Goal: Transaction & Acquisition: Subscribe to service/newsletter

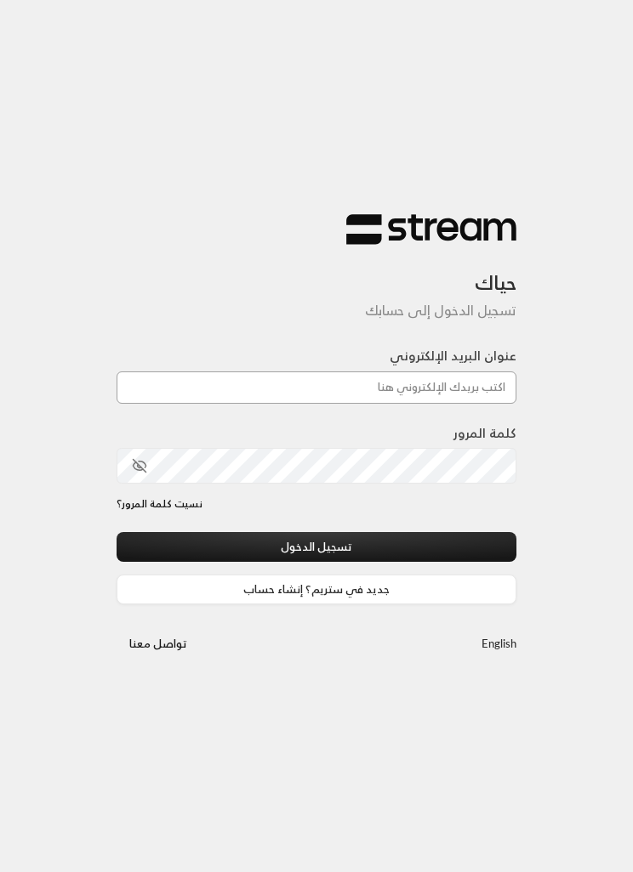
click at [447, 372] on input "عنوان البريد الإلكتروني" at bounding box center [316, 388] width 400 height 32
paste input "[EMAIL_ADDRESS][DOMAIN_NAME]"
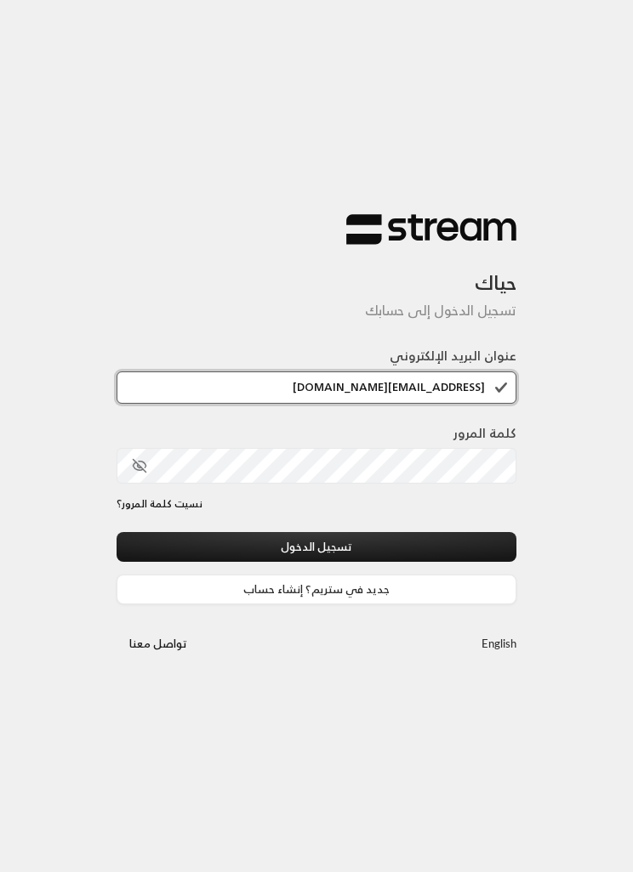
click at [500, 395] on input "[EMAIL_ADDRESS][DOMAIN_NAME]" at bounding box center [316, 388] width 400 height 32
type input "[EMAIL_ADDRESS][DOMAIN_NAME]"
click at [429, 537] on button "تسجيل الدخول" at bounding box center [316, 547] width 400 height 30
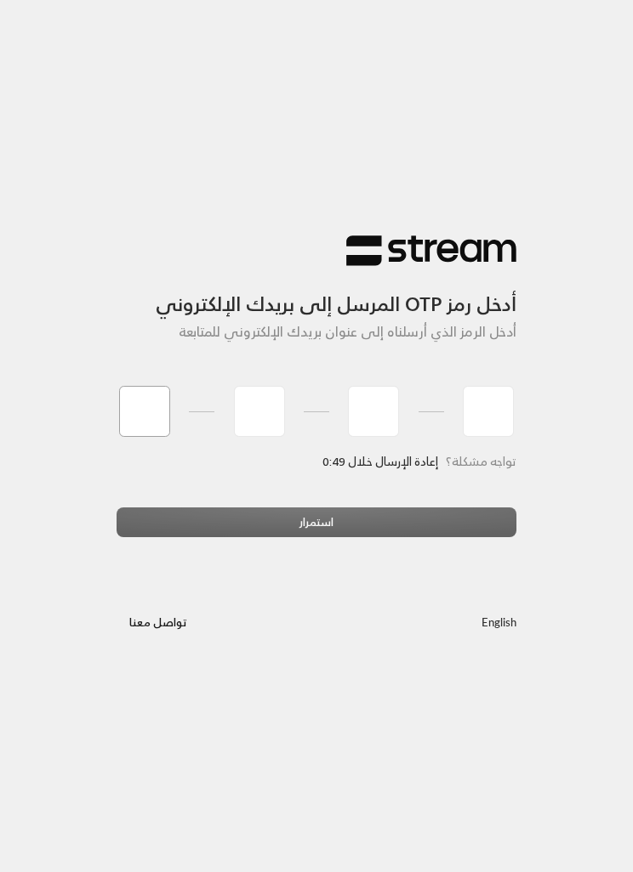
click at [154, 412] on input "tel" at bounding box center [144, 411] width 51 height 51
type input "6"
type input "7"
type input "1"
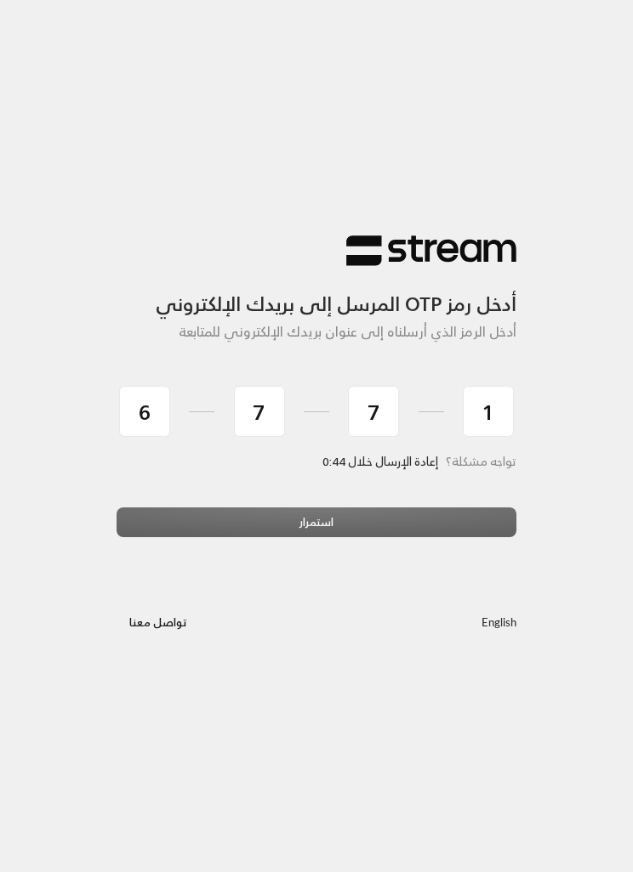
click at [353, 508] on div "استمرار" at bounding box center [316, 529] width 400 height 43
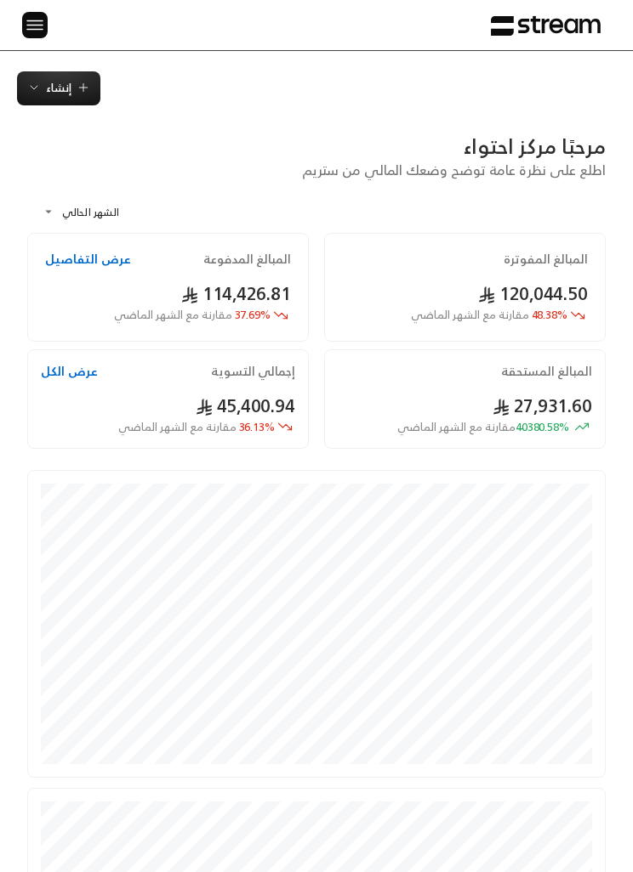
click at [61, 82] on span "إنشاء" at bounding box center [59, 88] width 26 height 20
click at [25, 26] on img at bounding box center [35, 24] width 20 height 21
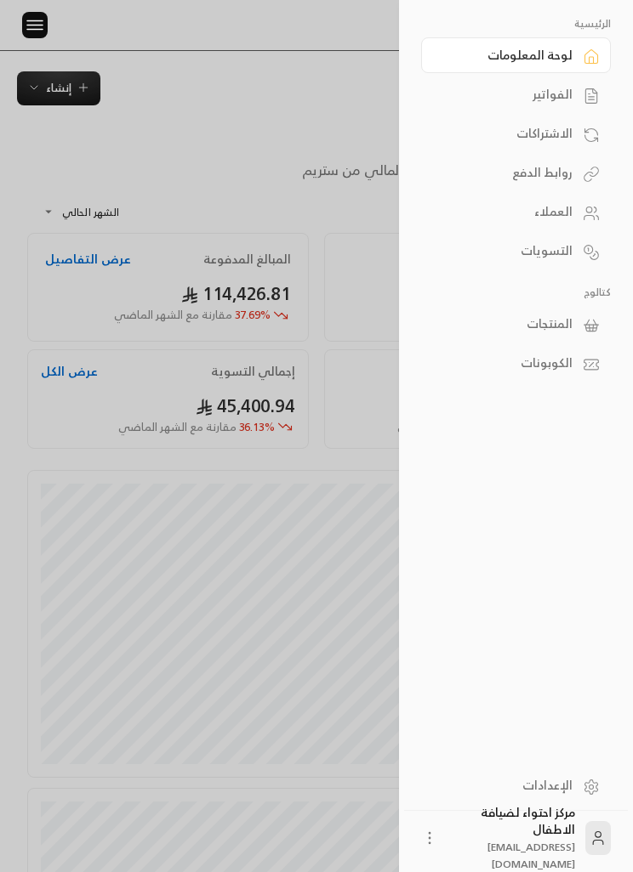
click at [569, 93] on div "الفواتير" at bounding box center [507, 94] width 130 height 17
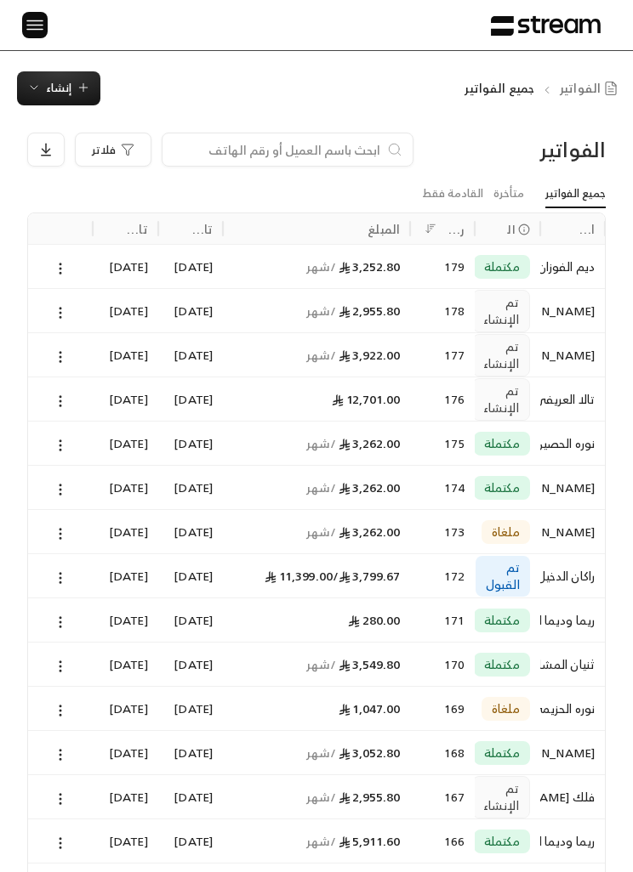
click at [191, 3] on div "الرئيسية لوحة المعلومات الفواتير الاشتراكات روابط الدفع العملاء التسويات كتالوج…" at bounding box center [316, 25] width 633 height 50
click at [499, 348] on span "تم الإنشاء" at bounding box center [501, 355] width 36 height 34
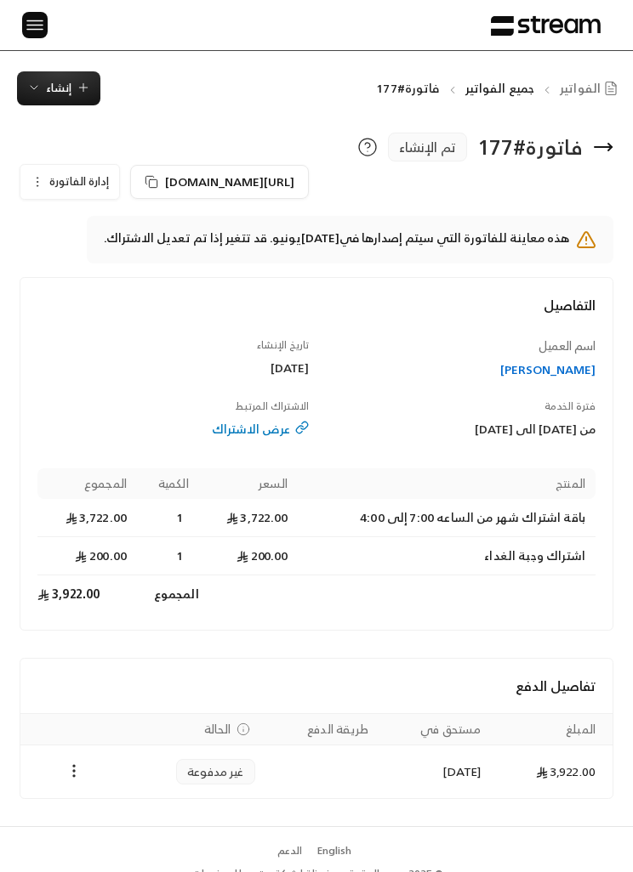
click at [67, 757] on td "Payments" at bounding box center [73, 772] width 106 height 53
click at [73, 767] on circle "Payments" at bounding box center [74, 766] width 2 height 2
click at [156, 813] on li "تغيير الحالة الى مدفوعة" at bounding box center [133, 814] width 123 height 29
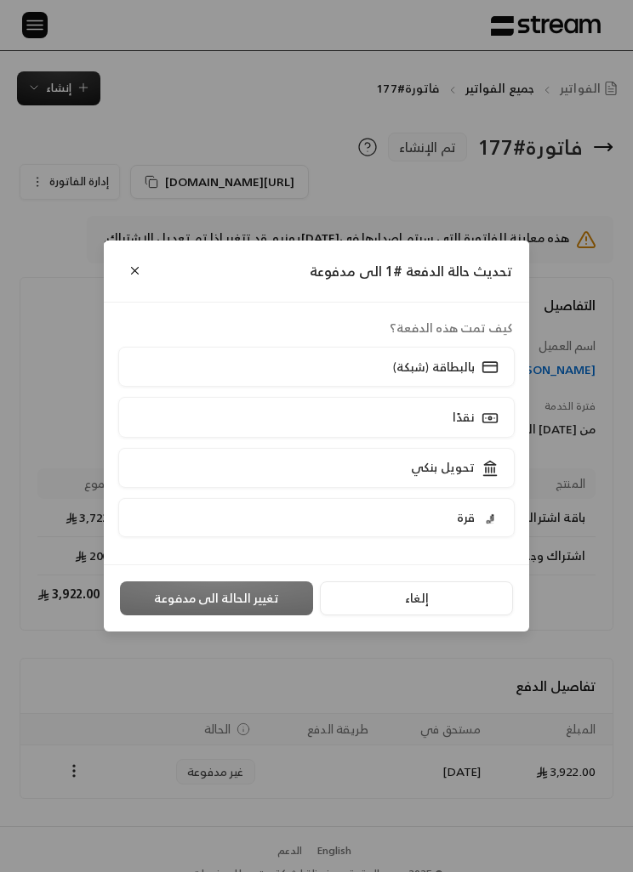
click at [485, 467] on icon at bounding box center [489, 468] width 17 height 17
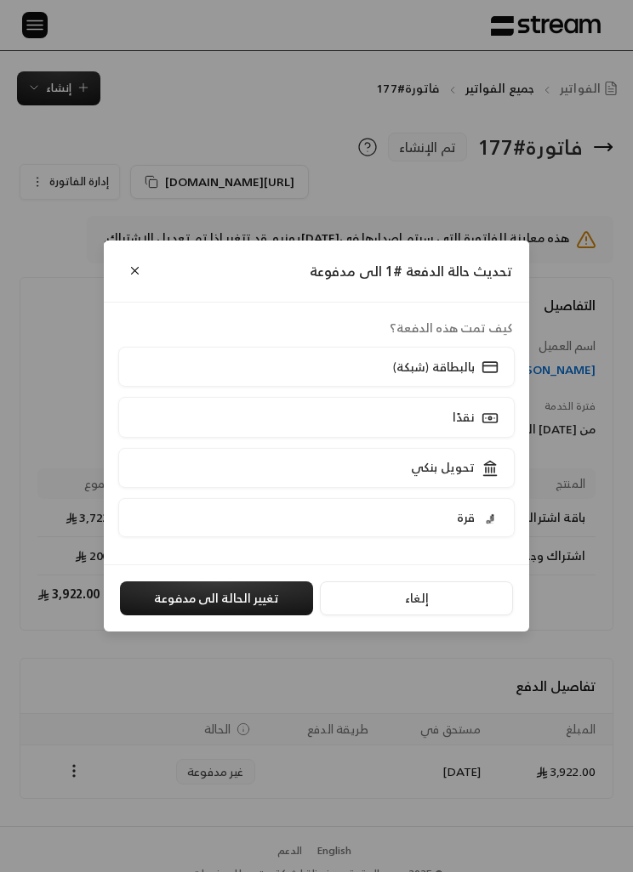
click at [259, 596] on button "تغيير الحالة الى مدفوعة" at bounding box center [216, 599] width 193 height 34
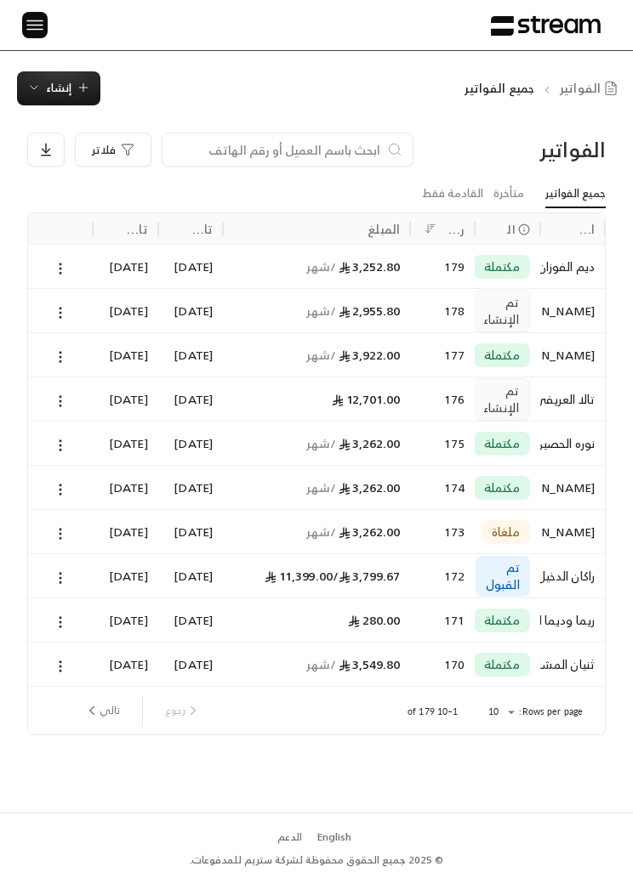
click at [68, 389] on div at bounding box center [60, 399] width 44 height 43
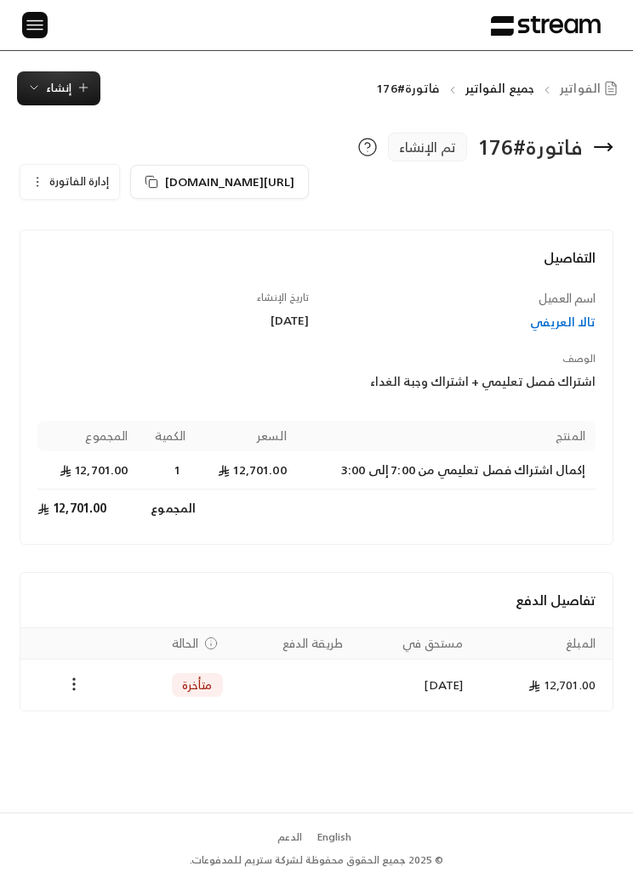
click at [58, 686] on div "Payments" at bounding box center [74, 685] width 86 height 20
click at [57, 685] on div "Payments" at bounding box center [74, 685] width 86 height 20
click at [70, 666] on td "Payments" at bounding box center [73, 685] width 106 height 51
click at [69, 666] on td "Payments" at bounding box center [73, 685] width 106 height 51
click at [57, 674] on td "Payments" at bounding box center [73, 685] width 106 height 51
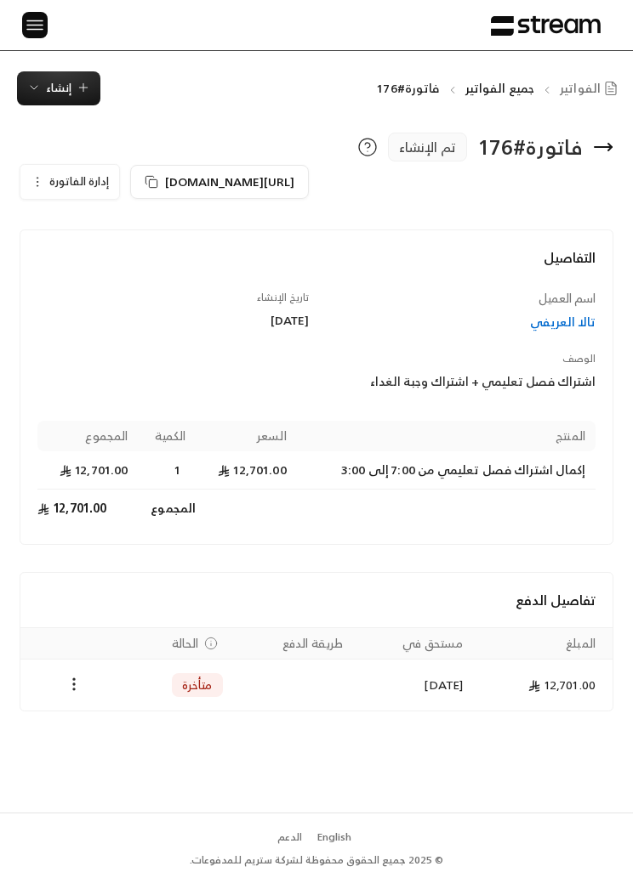
click at [57, 674] on td "Payments" at bounding box center [73, 685] width 106 height 51
click at [77, 681] on icon "Payments" at bounding box center [73, 684] width 17 height 17
click at [166, 715] on li "تغيير الحالة الى مدفوعة" at bounding box center [133, 727] width 123 height 29
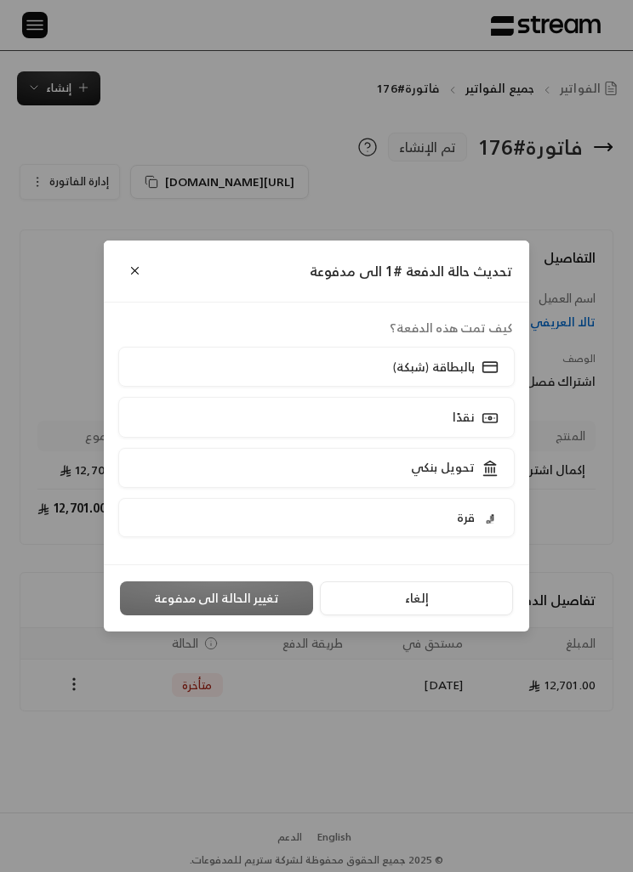
click at [410, 463] on div "تحويل بنكي" at bounding box center [453, 468] width 94 height 18
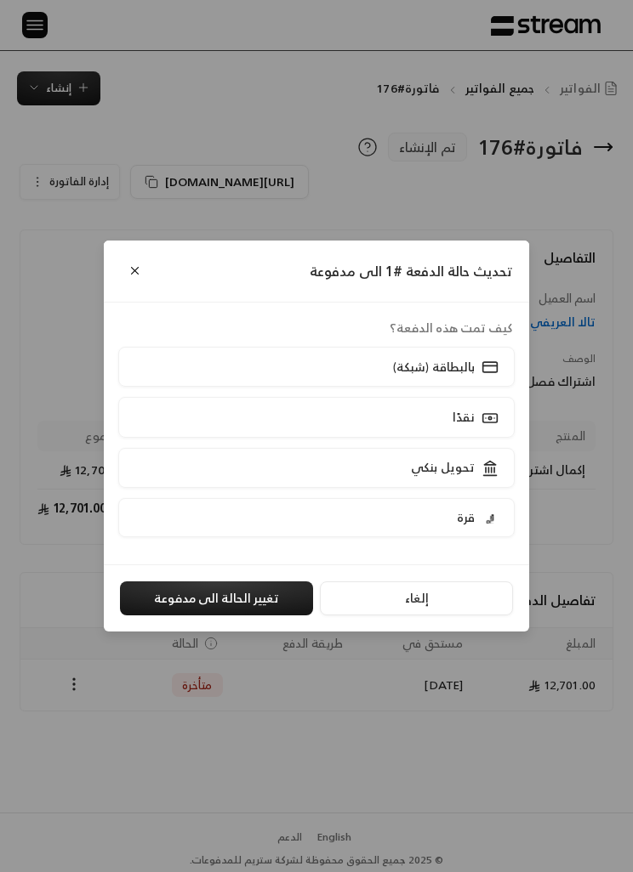
click at [230, 606] on button "تغيير الحالة الى مدفوعة" at bounding box center [216, 599] width 193 height 34
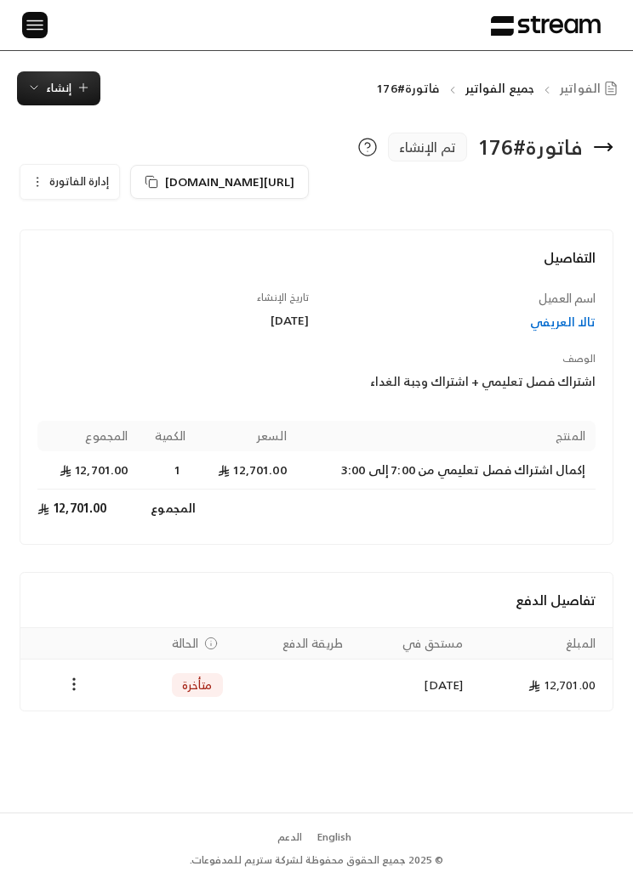
click at [80, 669] on td "Payments" at bounding box center [73, 685] width 106 height 51
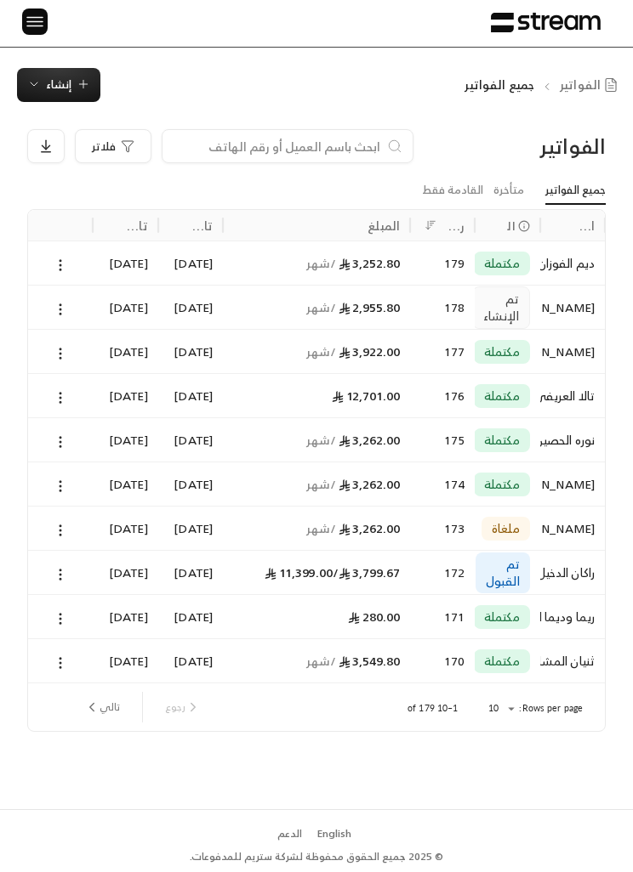
scroll to position [59, 0]
click at [100, 693] on button "تالي" at bounding box center [101, 707] width 49 height 29
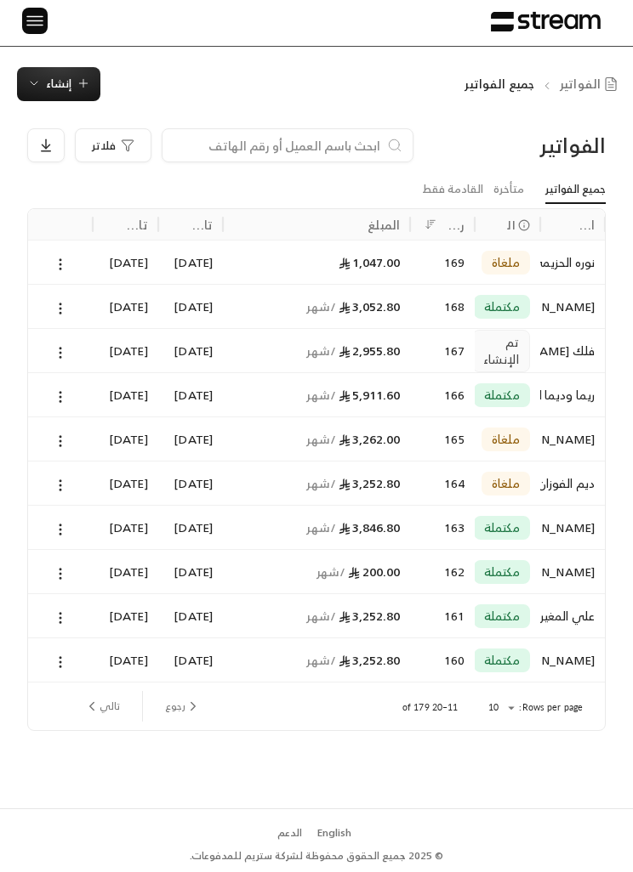
click at [275, 137] on input at bounding box center [276, 146] width 207 height 19
type input "P"
type input "جيدا"
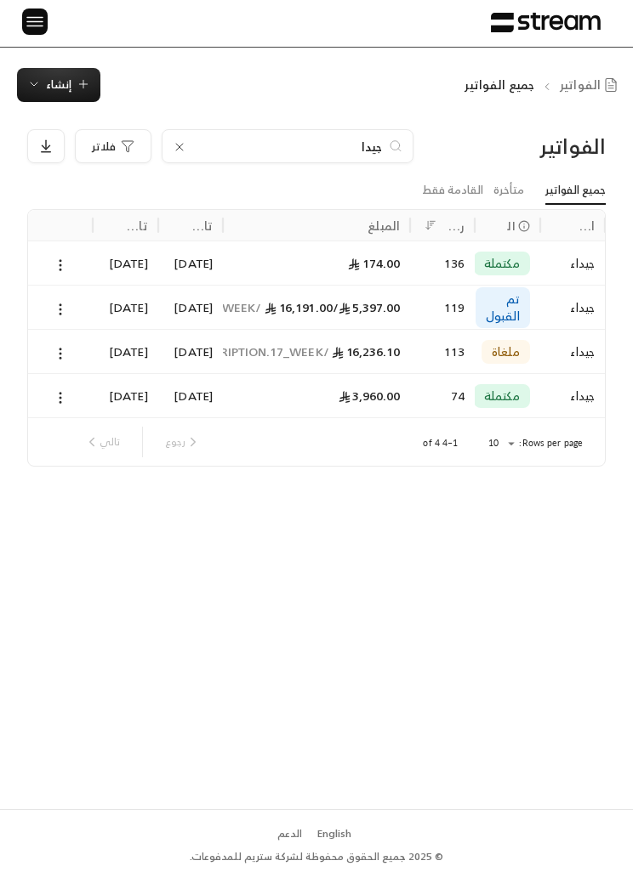
click at [569, 241] on div "جيداء" at bounding box center [572, 262] width 44 height 43
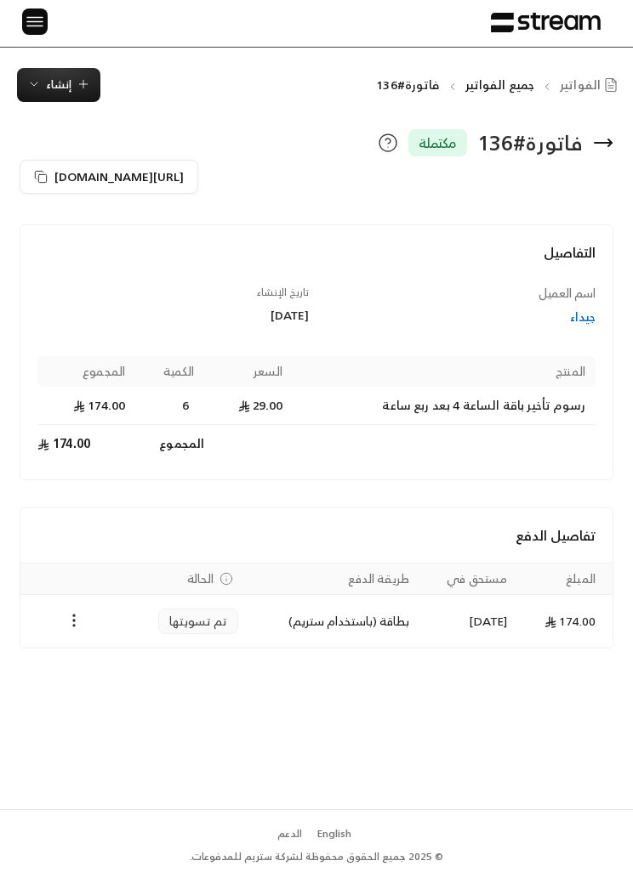
scroll to position [1, 0]
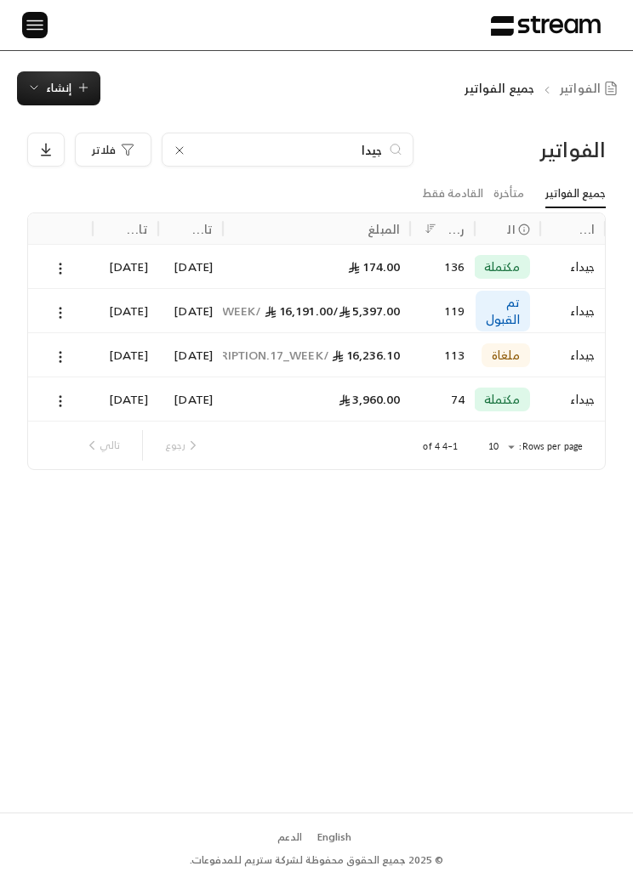
click at [564, 312] on div "جيداء" at bounding box center [572, 310] width 44 height 43
click at [361, 144] on input "جيدا" at bounding box center [287, 149] width 189 height 19
click at [360, 233] on icon "Sort" at bounding box center [355, 229] width 12 height 12
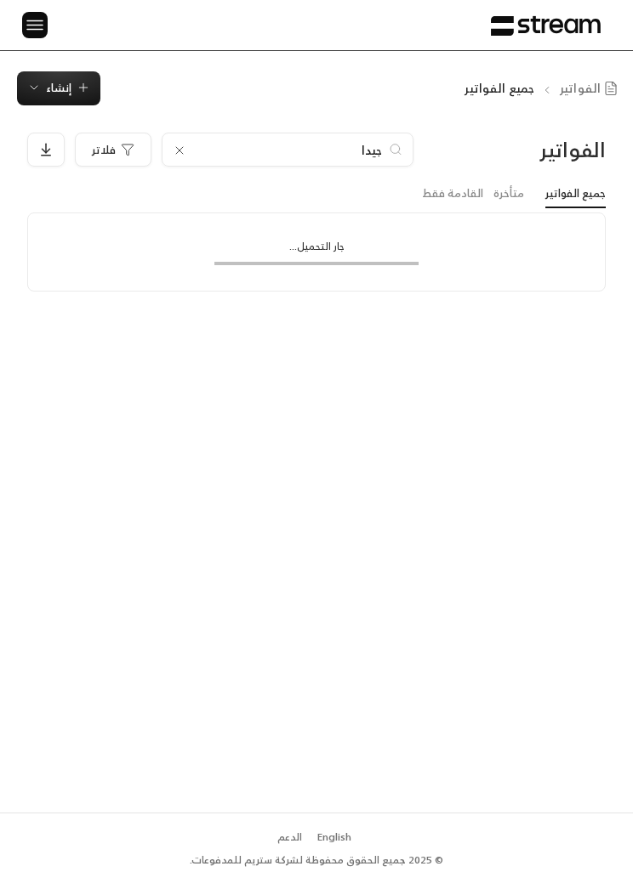
click at [366, 146] on input "جيدا" at bounding box center [287, 149] width 189 height 19
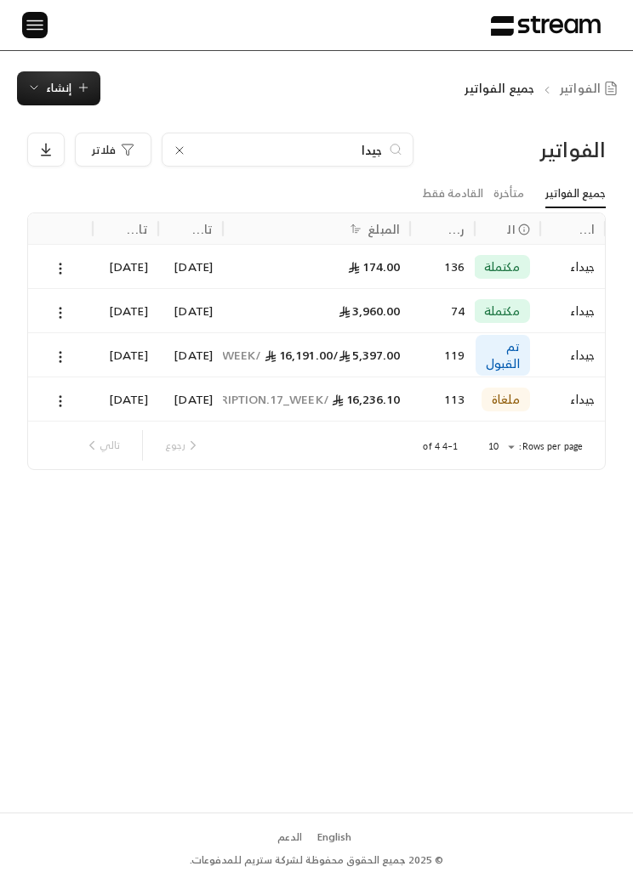
click at [366, 146] on input "جيدا" at bounding box center [287, 149] width 189 height 19
click at [365, 146] on input "جيدا" at bounding box center [287, 149] width 189 height 19
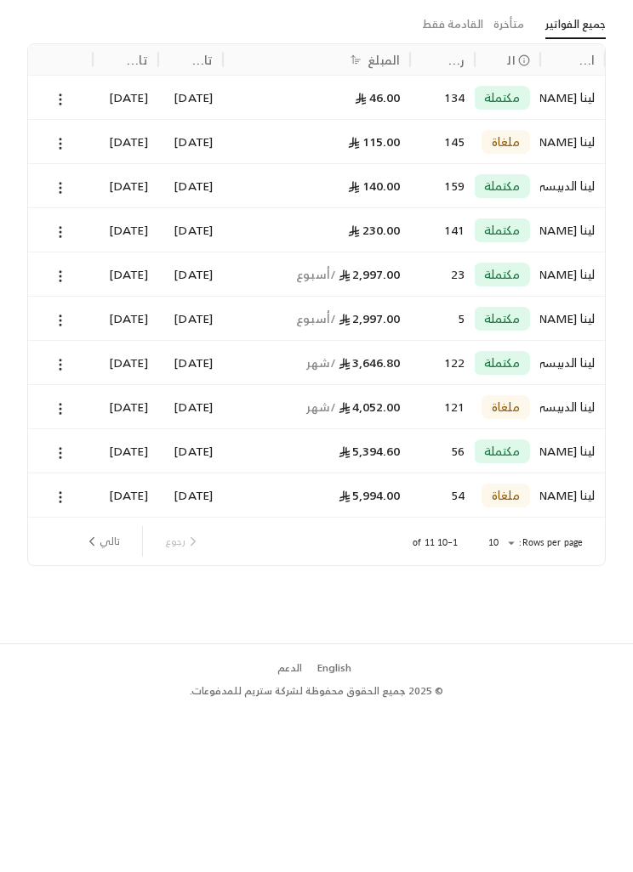
type input "لينا"
click at [108, 696] on button "تالي" at bounding box center [101, 710] width 49 height 29
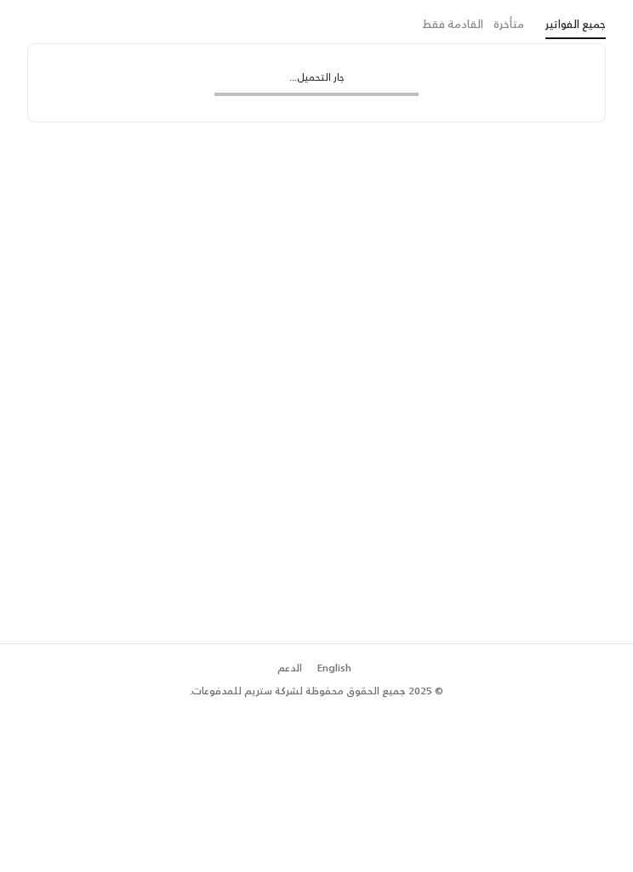
scroll to position [59, 0]
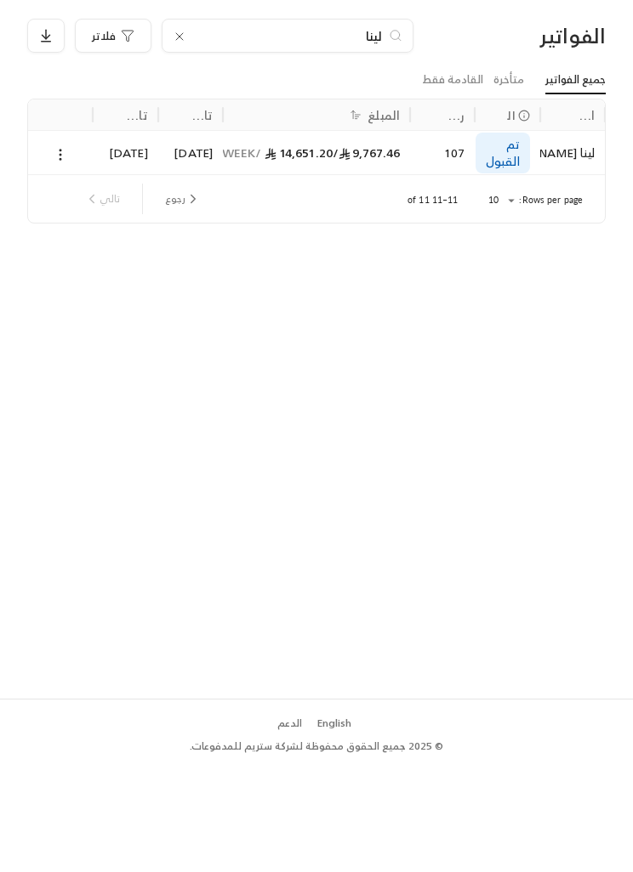
click at [340, 253] on span "9,767.46 /" at bounding box center [365, 263] width 67 height 21
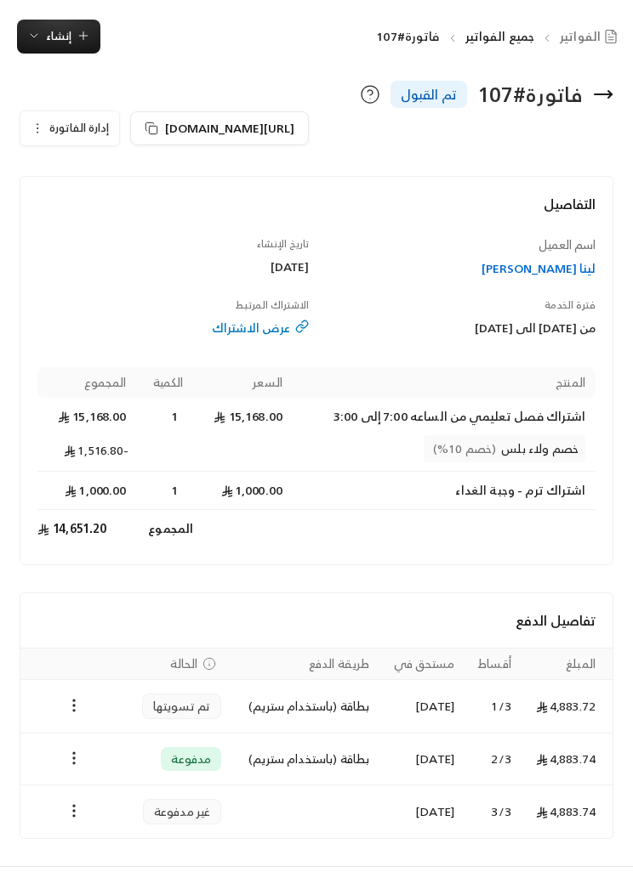
scroll to position [52, 0]
click at [449, 758] on td "[DATE]" at bounding box center [421, 760] width 85 height 52
click at [68, 700] on icon "Payments" at bounding box center [73, 705] width 17 height 17
click at [109, 746] on li "تحميل الفاتورة" at bounding box center [113, 748] width 82 height 29
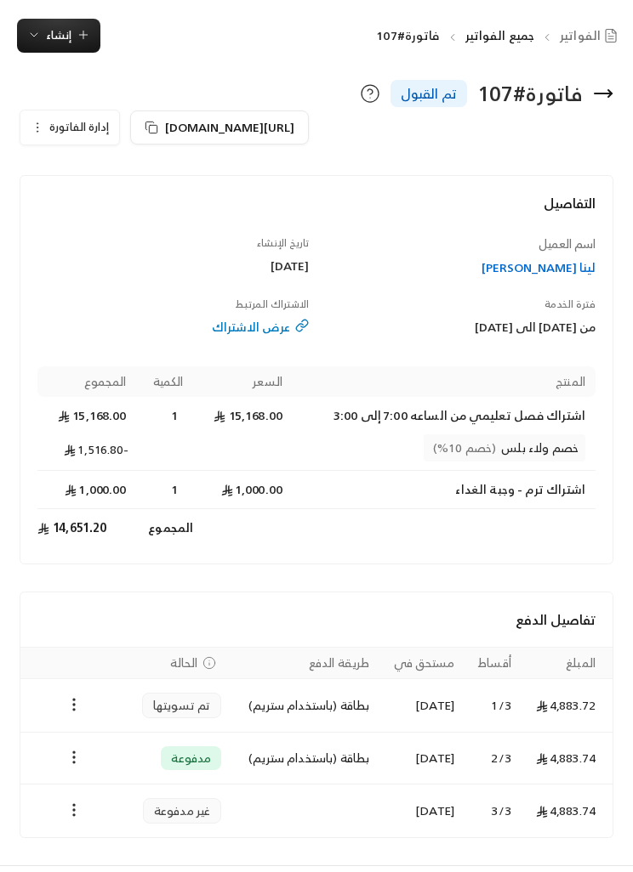
click at [291, 732] on td "بطاقة (باستخدام ستريم)" at bounding box center [305, 706] width 148 height 54
click at [309, 760] on td "بطاقة (باستخدام ستريم)" at bounding box center [305, 759] width 148 height 52
click at [308, 704] on td "بطاقة (باستخدام ستريم)" at bounding box center [305, 706] width 148 height 54
click at [466, 705] on td "1 / 3" at bounding box center [492, 706] width 57 height 54
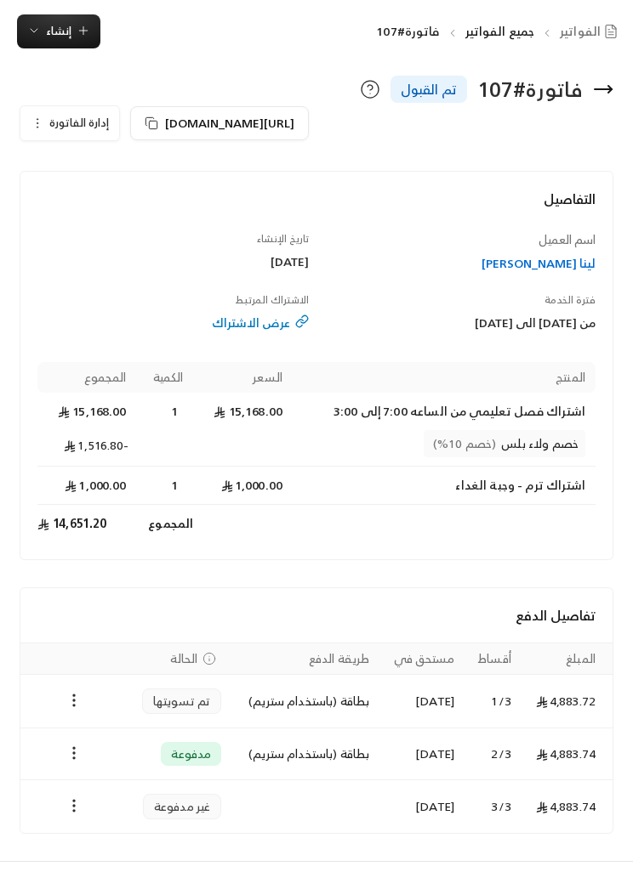
scroll to position [54, 0]
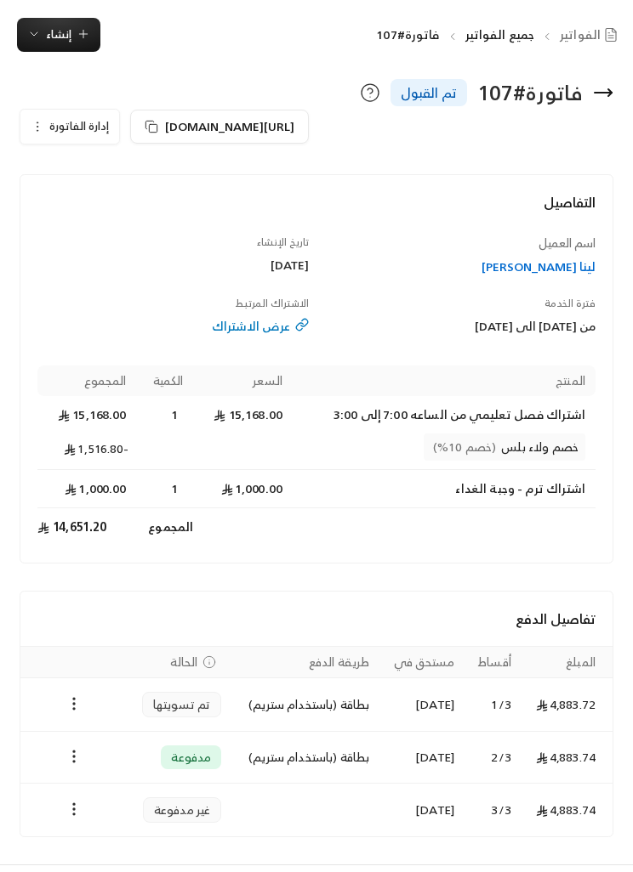
click at [269, 708] on td "بطاقة (باستخدام ستريم)" at bounding box center [305, 706] width 148 height 54
click at [189, 749] on span "مدفوعة" at bounding box center [191, 757] width 40 height 17
click at [205, 758] on span "مدفوعة" at bounding box center [191, 757] width 40 height 17
click at [71, 704] on icon "Payments" at bounding box center [73, 704] width 17 height 17
click at [134, 740] on li "تحميل الفاتورة" at bounding box center [113, 747] width 82 height 29
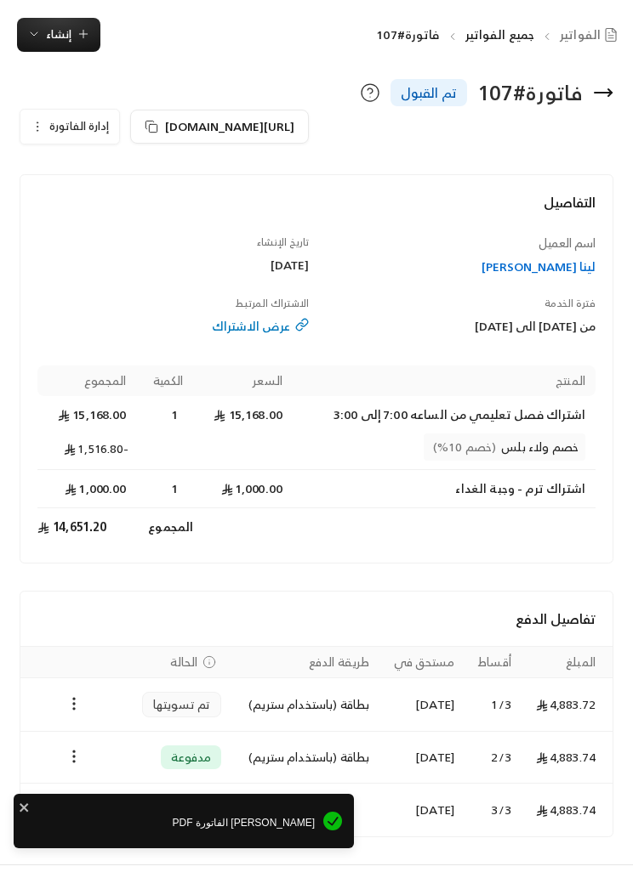
scroll to position [109, 0]
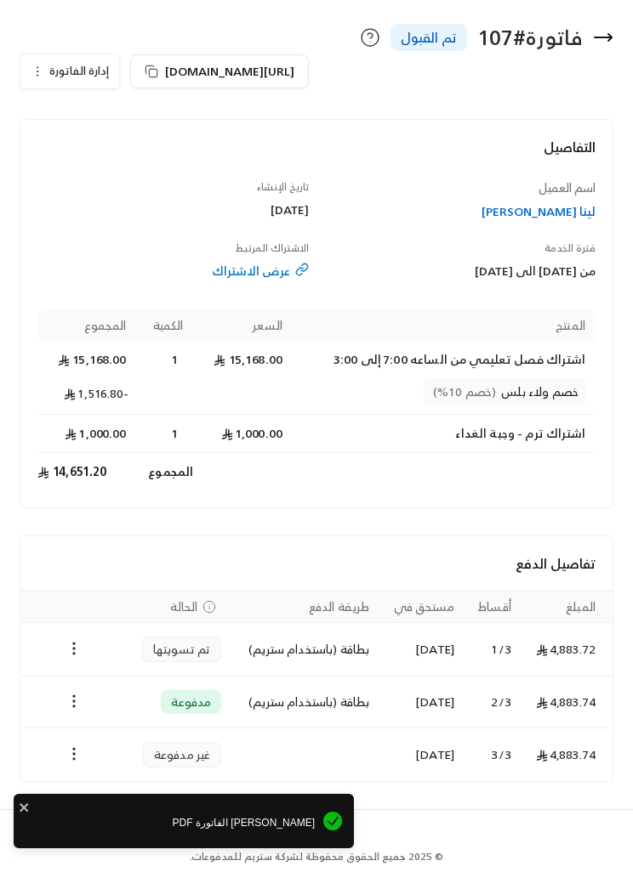
click at [130, 690] on td "مدفوعة" at bounding box center [179, 703] width 105 height 52
click at [206, 695] on span "مدفوعة" at bounding box center [191, 702] width 40 height 17
click at [83, 704] on button "Payments" at bounding box center [74, 702] width 20 height 20
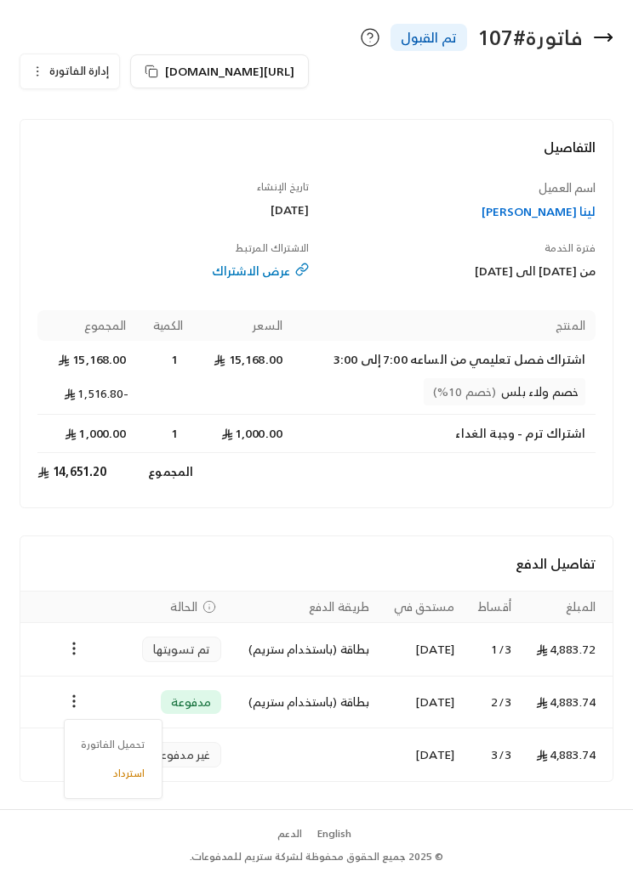
click at [135, 730] on li "تحميل الفاتورة" at bounding box center [113, 744] width 82 height 29
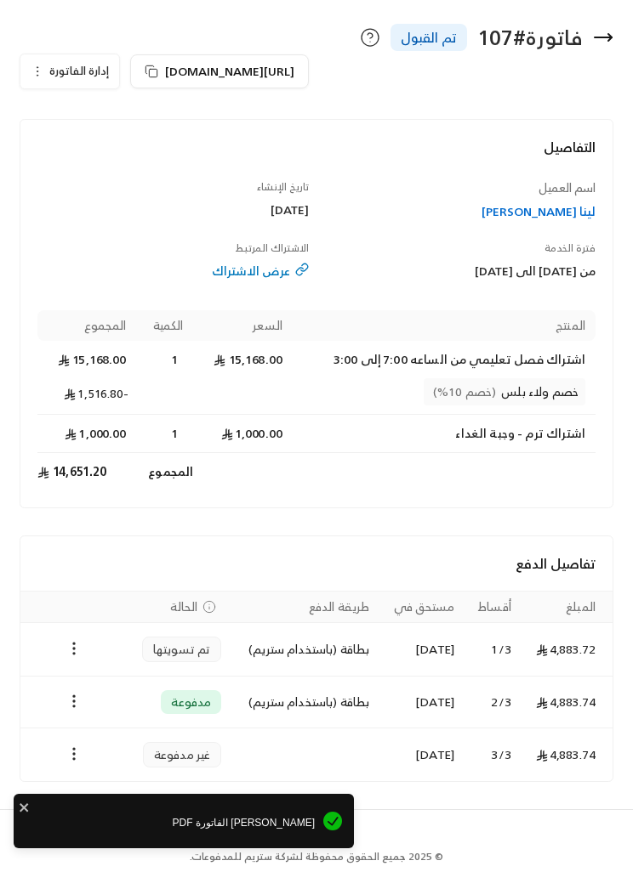
click at [204, 815] on span "[PERSON_NAME] الفاتورة PDF" at bounding box center [170, 822] width 289 height 15
click at [64, 701] on button "Payments" at bounding box center [74, 702] width 20 height 20
click at [253, 815] on span "[PERSON_NAME] الفاتورة PDF" at bounding box center [170, 822] width 289 height 15
click at [21, 805] on icon "close" at bounding box center [25, 808] width 12 height 14
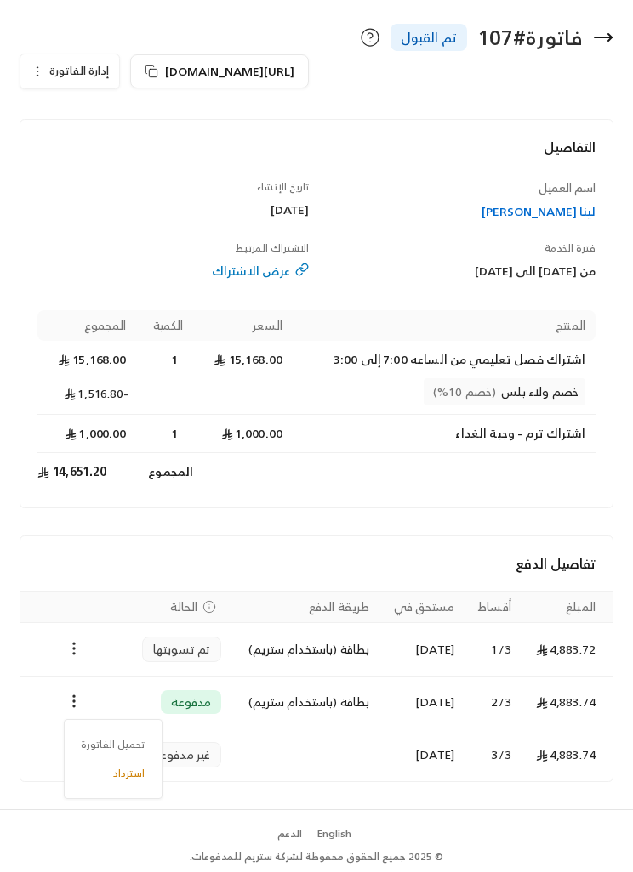
click at [102, 750] on li "تحميل الفاتورة" at bounding box center [113, 744] width 82 height 29
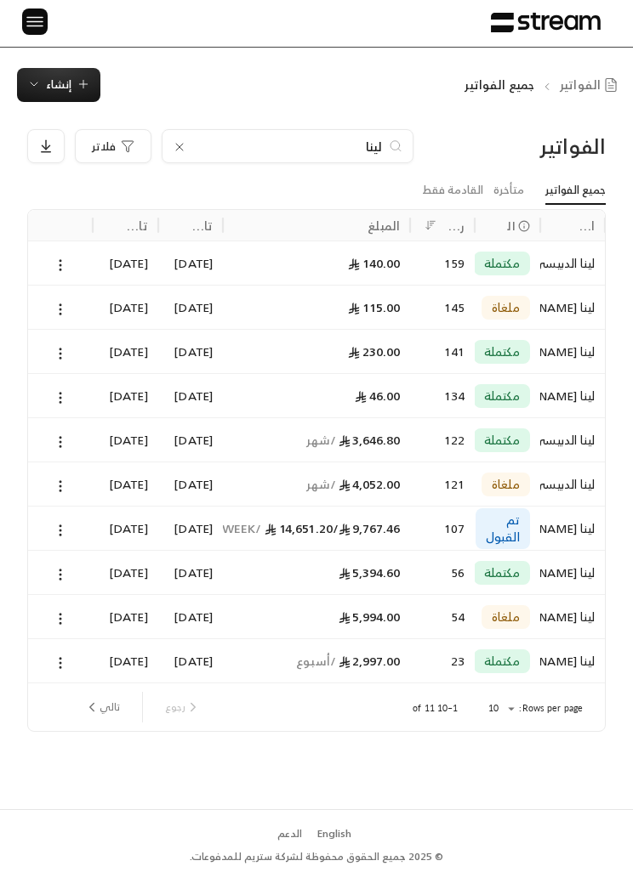
scroll to position [1, 0]
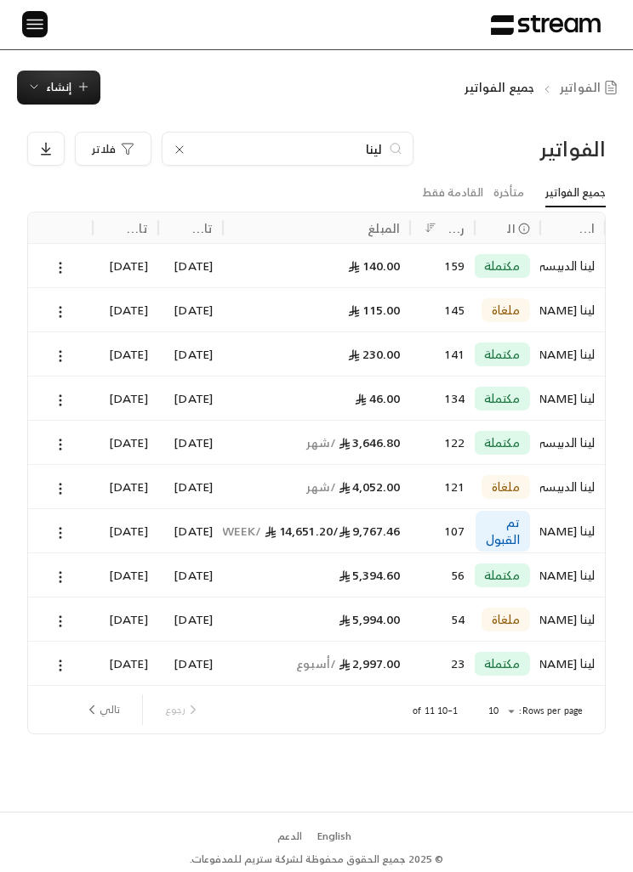
click at [313, 145] on input "لينا" at bounding box center [287, 148] width 189 height 19
click at [296, 149] on input "لينا" at bounding box center [287, 148] width 189 height 19
click at [295, 148] on input "لينا" at bounding box center [287, 148] width 189 height 19
click at [304, 151] on input "لينا" at bounding box center [287, 148] width 189 height 19
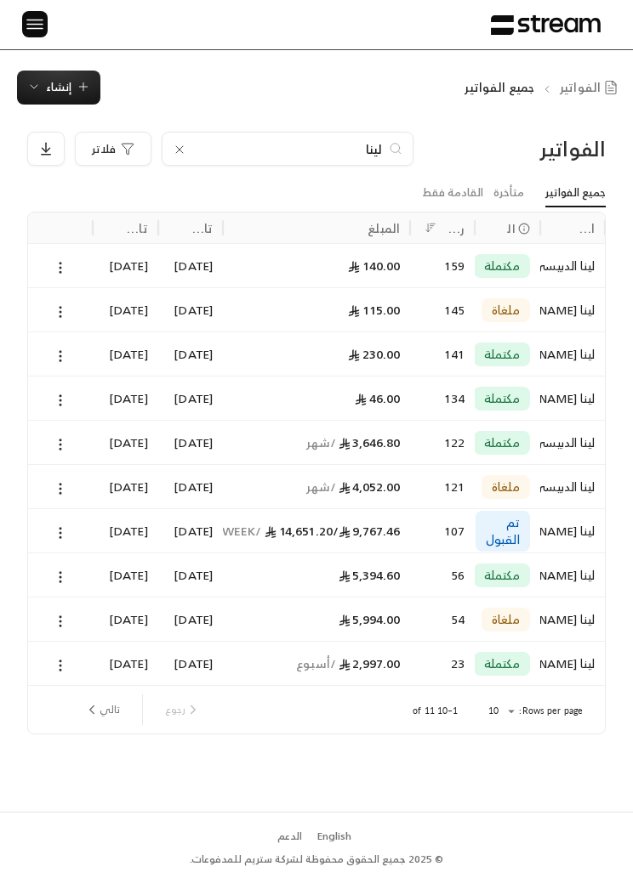
click at [304, 151] on input "لينا" at bounding box center [287, 148] width 189 height 19
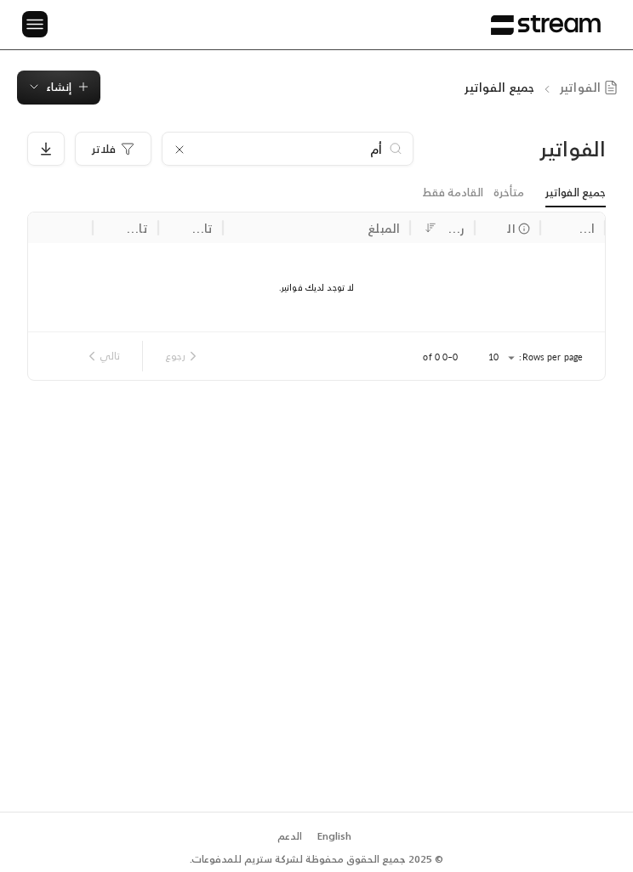
type input "أ"
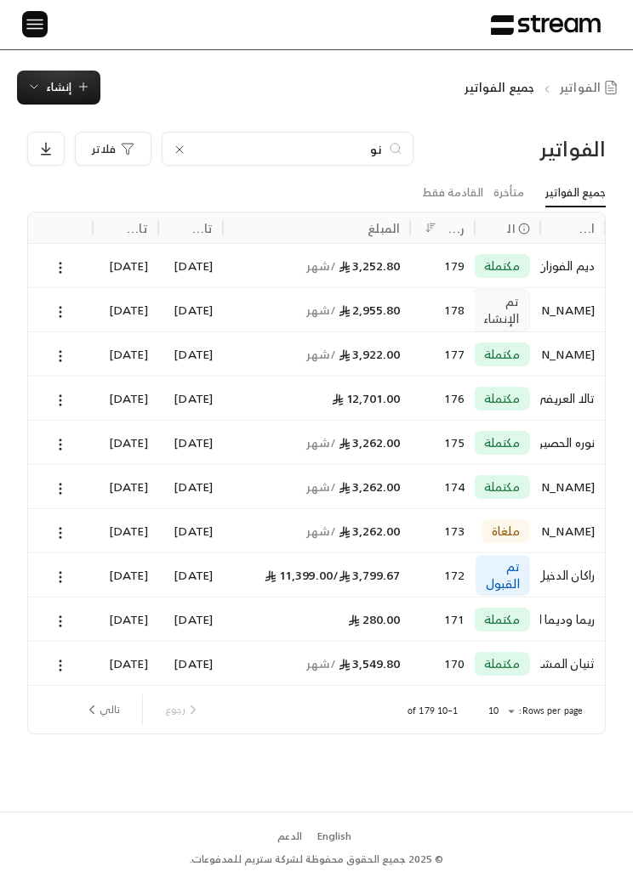
type input "نوف"
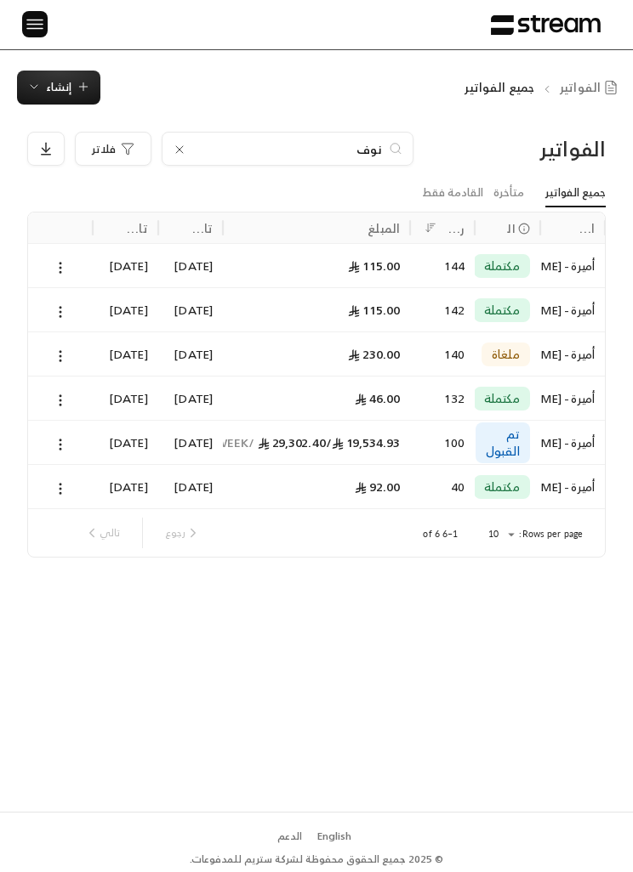
click at [74, 435] on div at bounding box center [60, 442] width 44 height 43
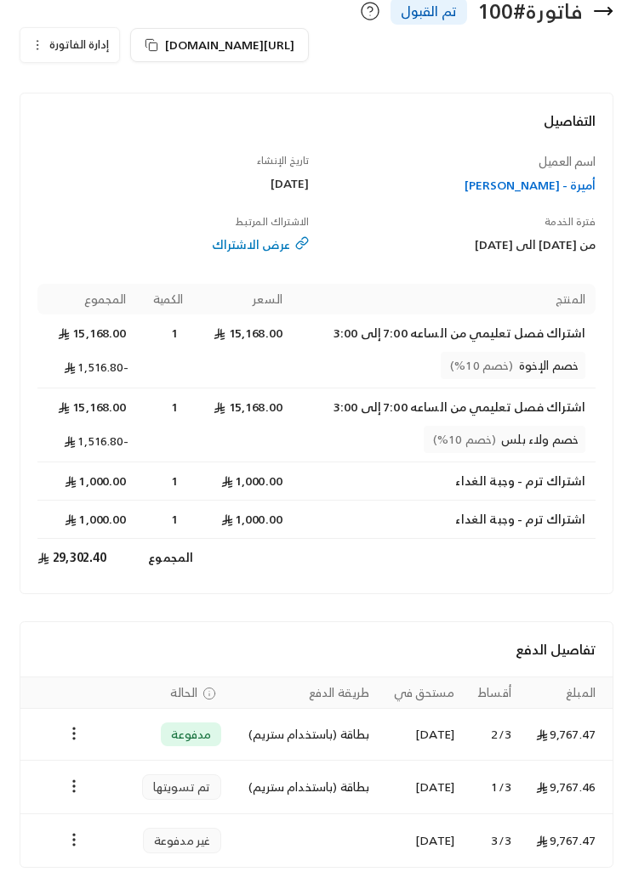
scroll to position [135, 0]
click at [77, 725] on icon "Payments" at bounding box center [73, 733] width 17 height 17
click at [133, 765] on li "تحميل الفاتورة" at bounding box center [113, 777] width 82 height 29
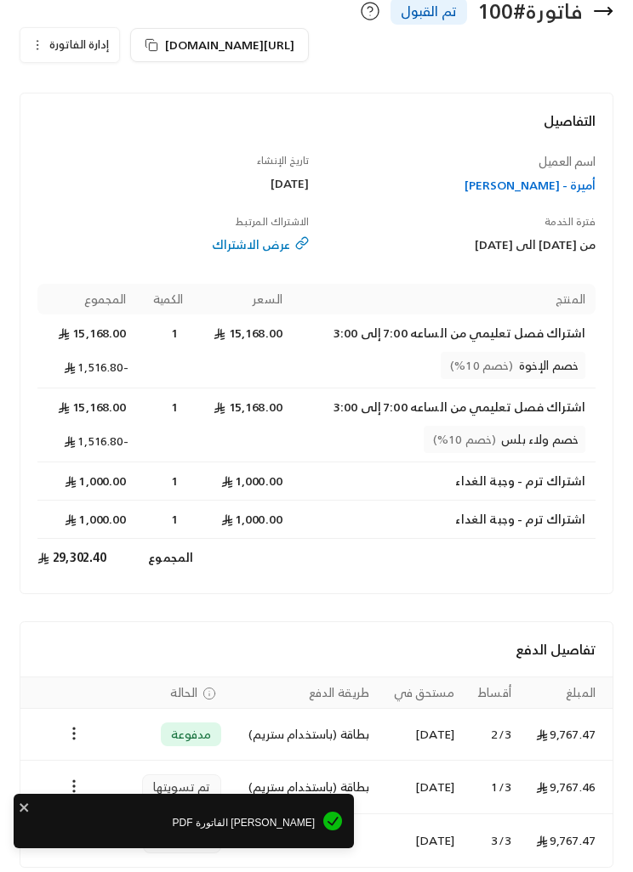
click at [168, 849] on div "[PERSON_NAME] الفاتورة PDF" at bounding box center [184, 821] width 340 height 54
click at [74, 720] on td "Payments" at bounding box center [73, 735] width 106 height 52
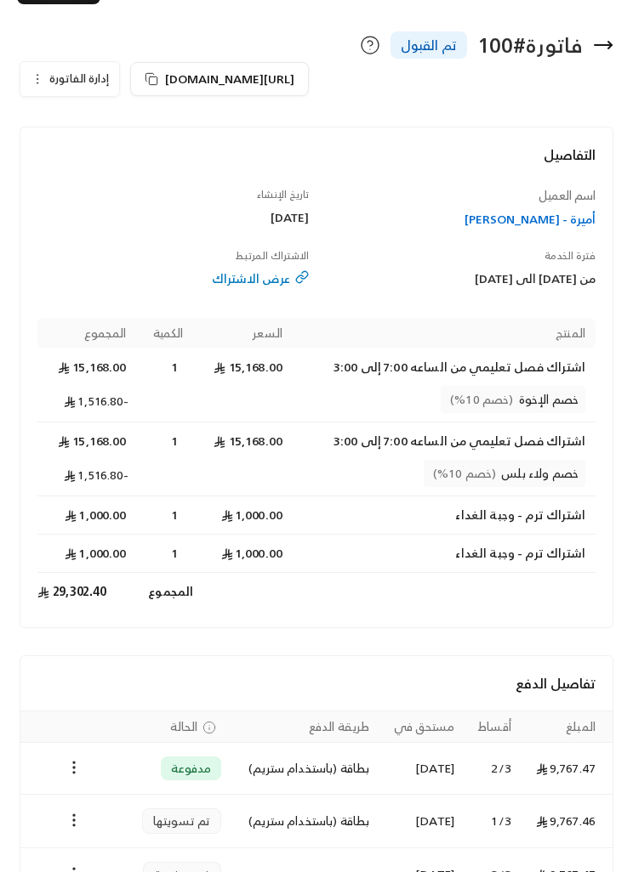
scroll to position [0, 0]
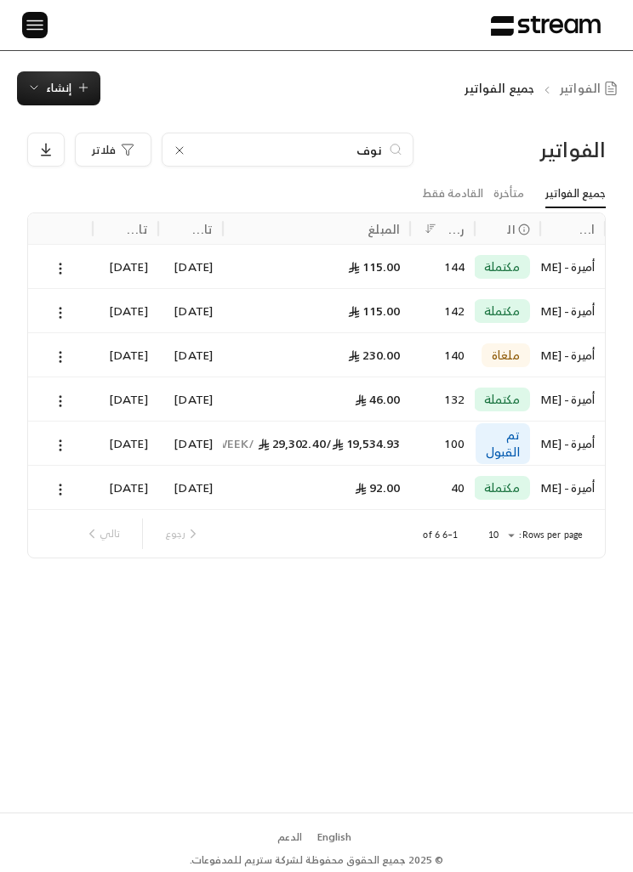
click at [62, 438] on icon at bounding box center [60, 445] width 15 height 15
click at [76, 484] on li "عرض" at bounding box center [78, 488] width 41 height 29
click at [43, 17] on img at bounding box center [35, 24] width 20 height 21
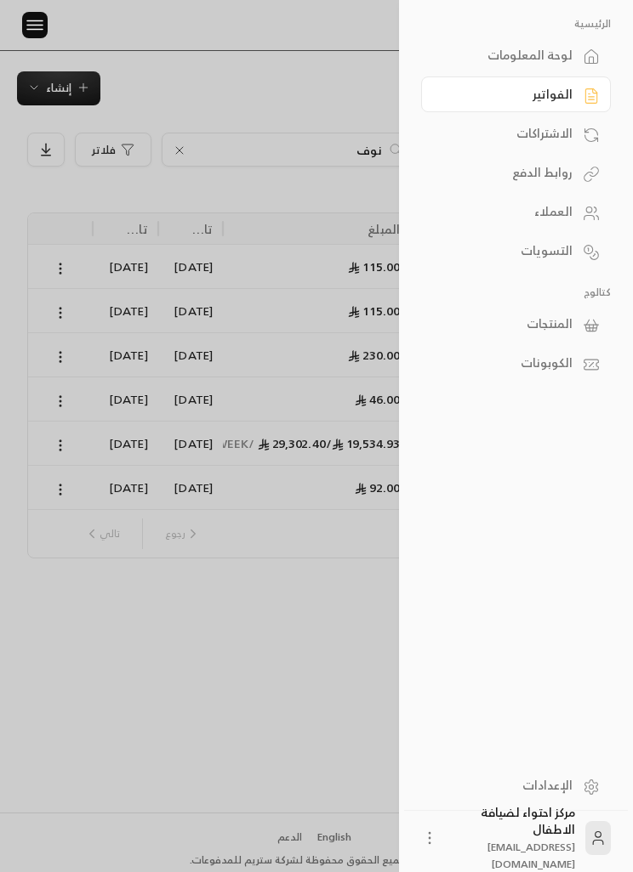
click at [514, 207] on div "العملاء" at bounding box center [507, 211] width 130 height 17
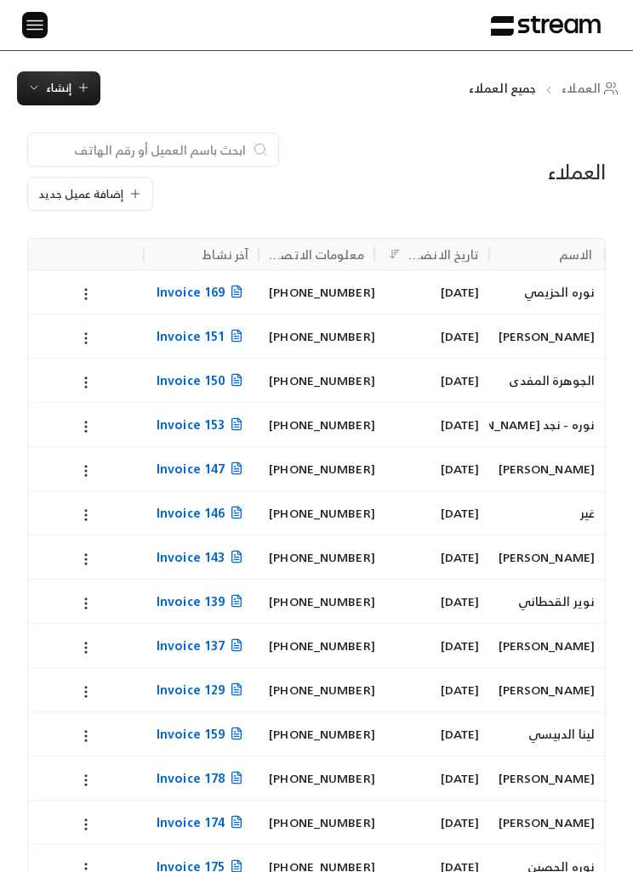
click at [76, 189] on span "إضافة عميل جديد" at bounding box center [80, 194] width 85 height 11
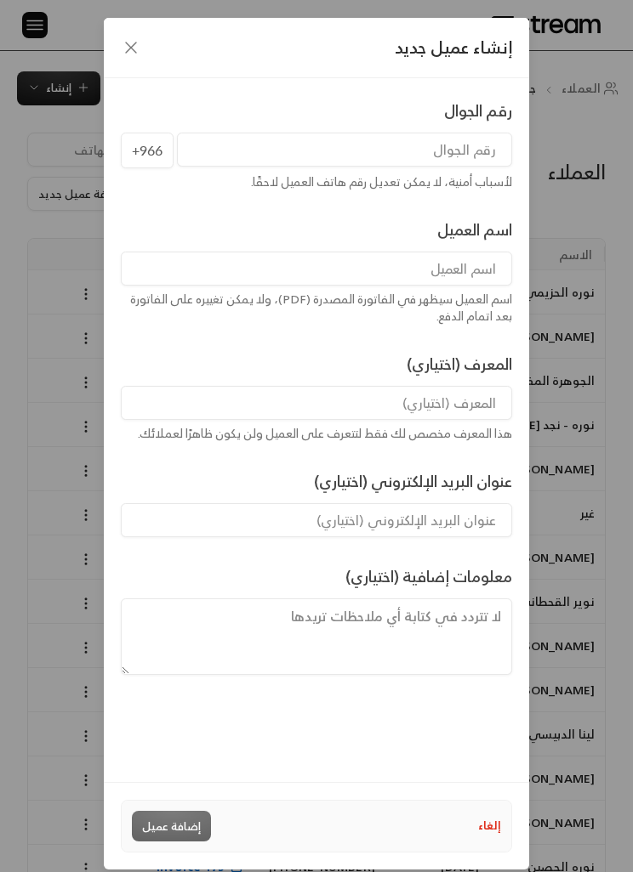
click at [248, 148] on input "tel" at bounding box center [344, 150] width 335 height 34
click at [157, 23] on div "إنشاء عميل جديد" at bounding box center [316, 48] width 425 height 60
click at [156, 23] on div "إنشاء عميل جديد" at bounding box center [316, 48] width 425 height 60
click at [128, 48] on icon "button" at bounding box center [131, 47] width 20 height 20
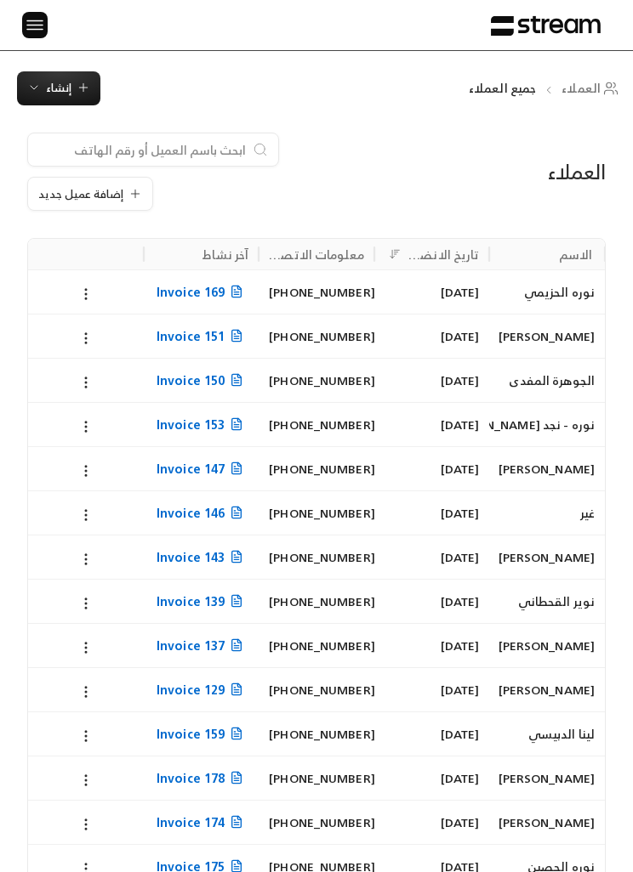
click at [37, 78] on span "إنشاء" at bounding box center [58, 88] width 63 height 20
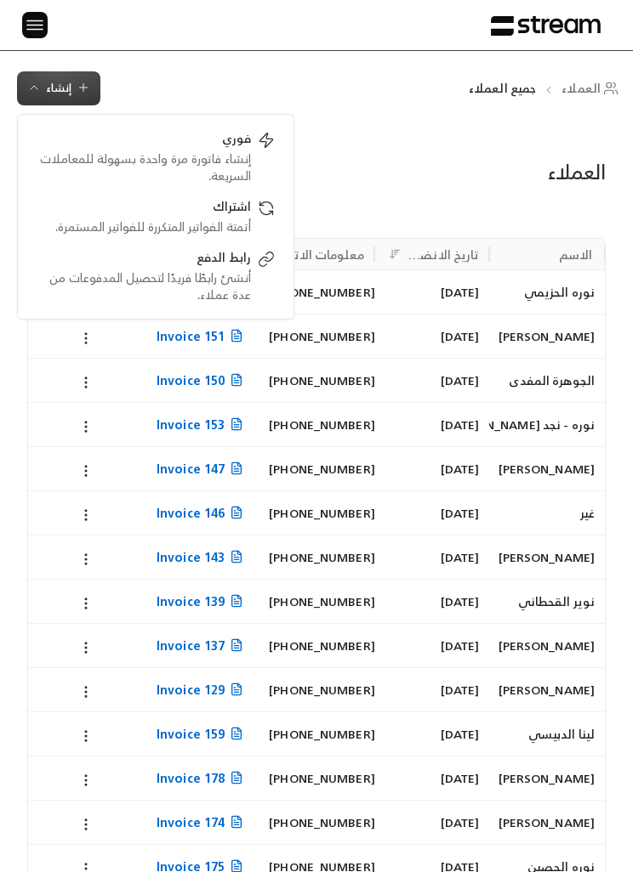
click at [174, 76] on div "العملاء جميع العملاء إنشاء فوري إنشاء فاتورة مرة واحدة بسهولة للمعاملات السريعة…" at bounding box center [316, 88] width 633 height 34
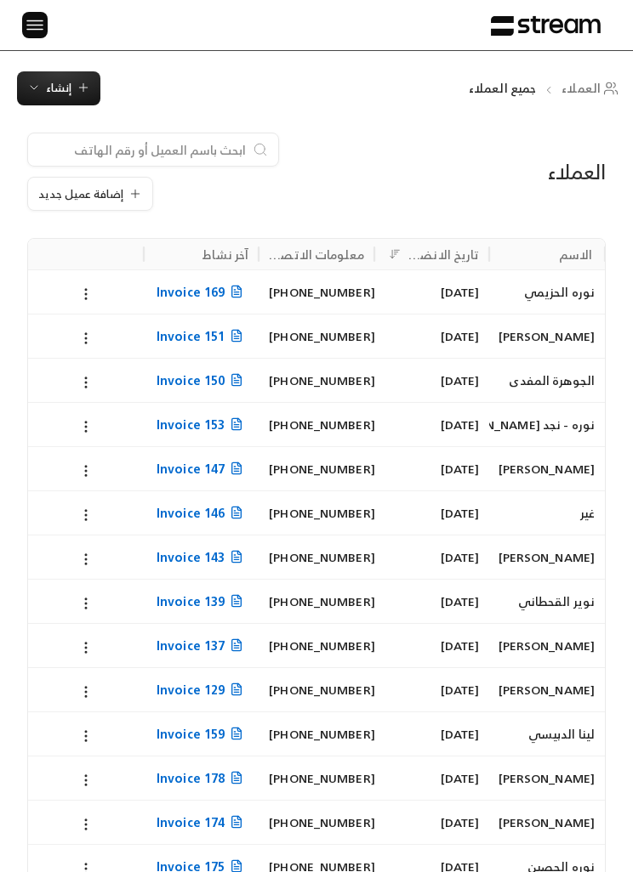
click at [190, 152] on input at bounding box center [141, 149] width 207 height 19
type input "نوف"
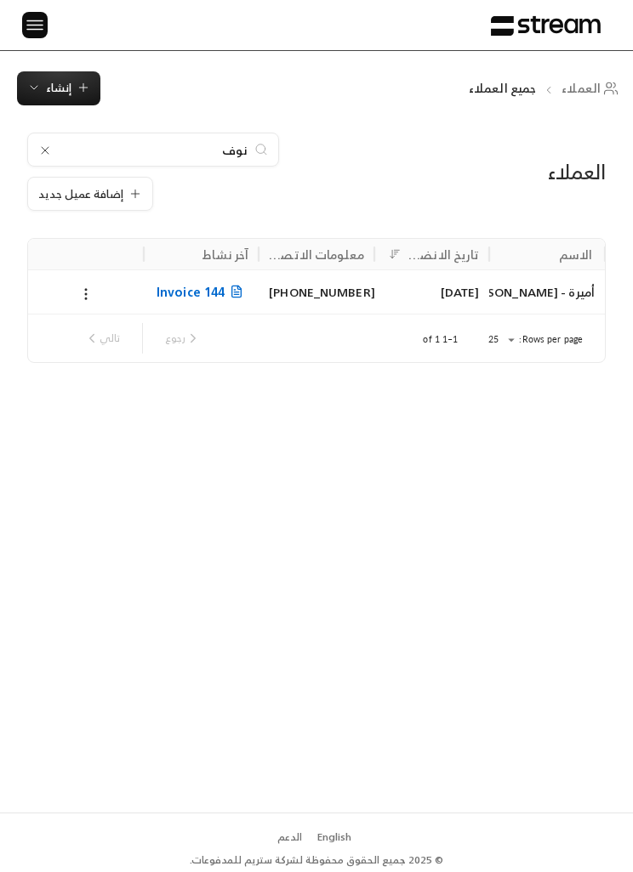
click at [66, 294] on div at bounding box center [85, 291] width 95 height 43
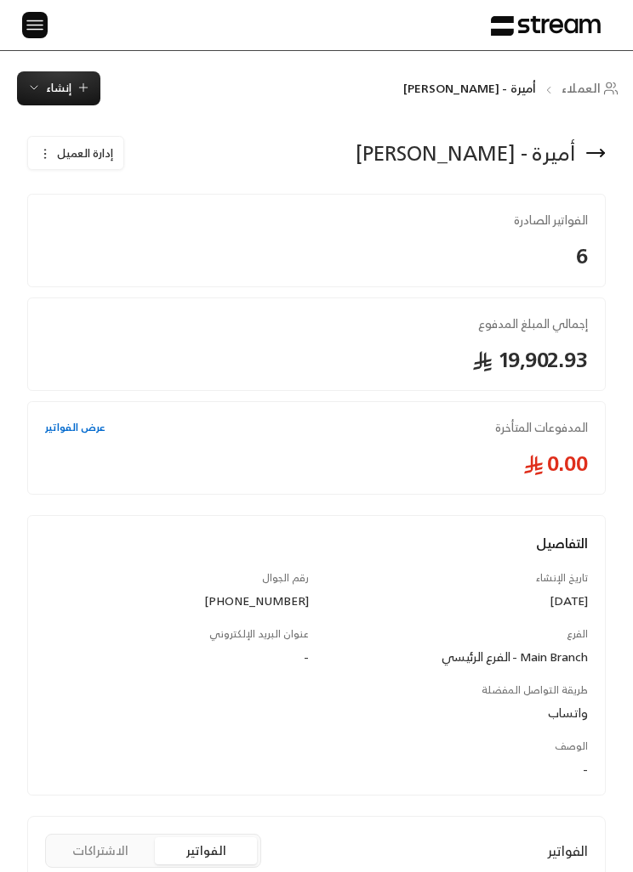
scroll to position [0, -1]
click at [31, 19] on img at bounding box center [35, 24] width 20 height 21
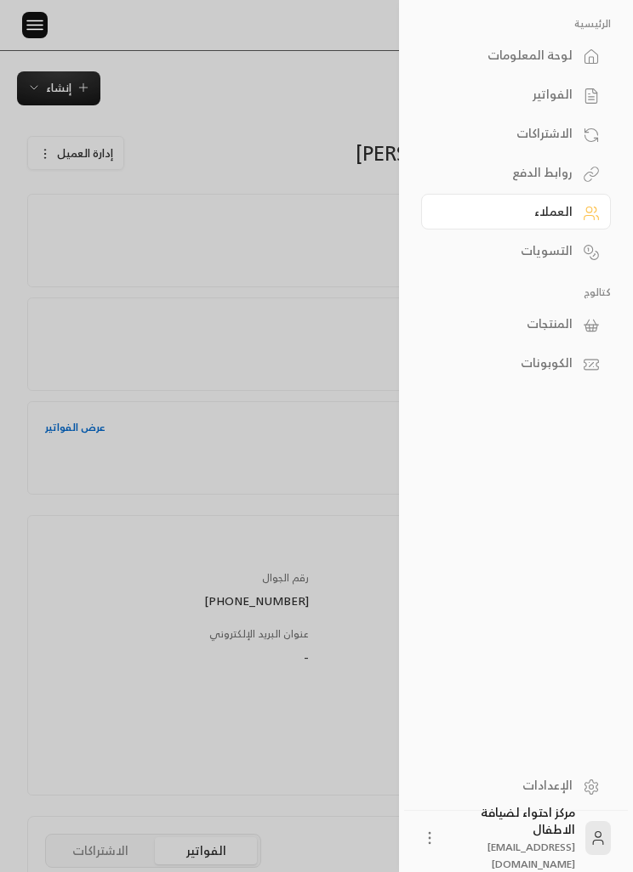
click at [525, 92] on div "الفواتير" at bounding box center [507, 94] width 130 height 17
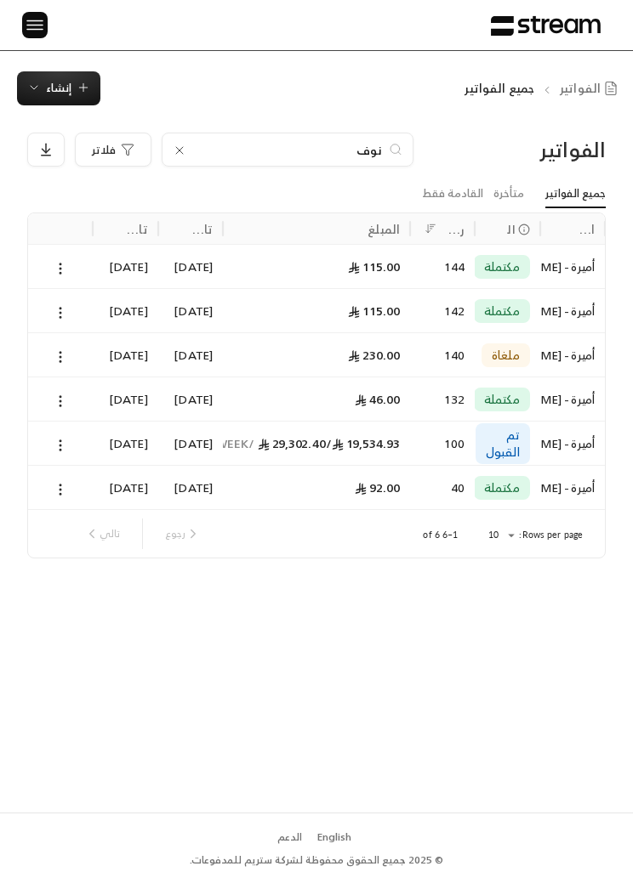
click at [31, 23] on img at bounding box center [35, 24] width 20 height 21
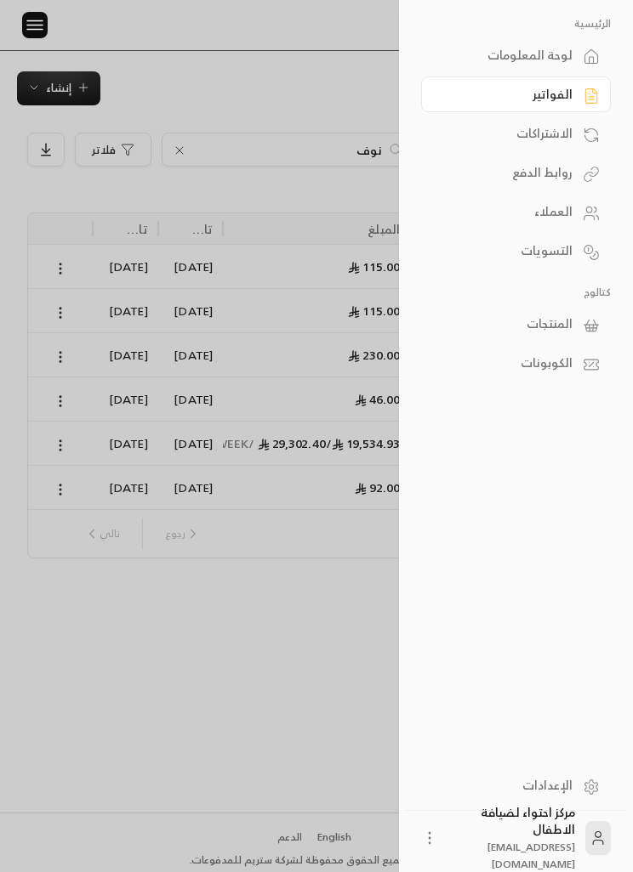
click at [207, 131] on div at bounding box center [316, 436] width 633 height 872
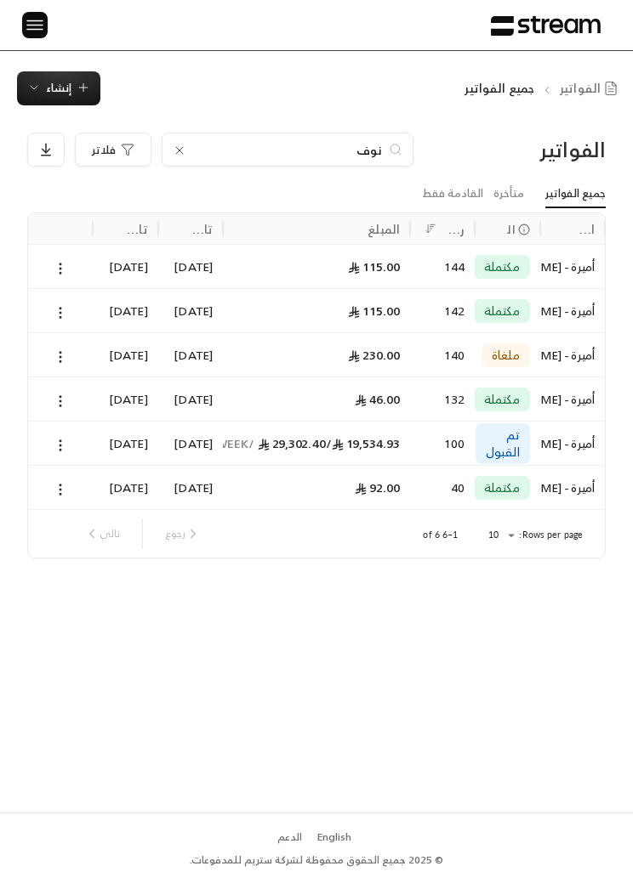
click at [37, 32] on img at bounding box center [35, 24] width 20 height 21
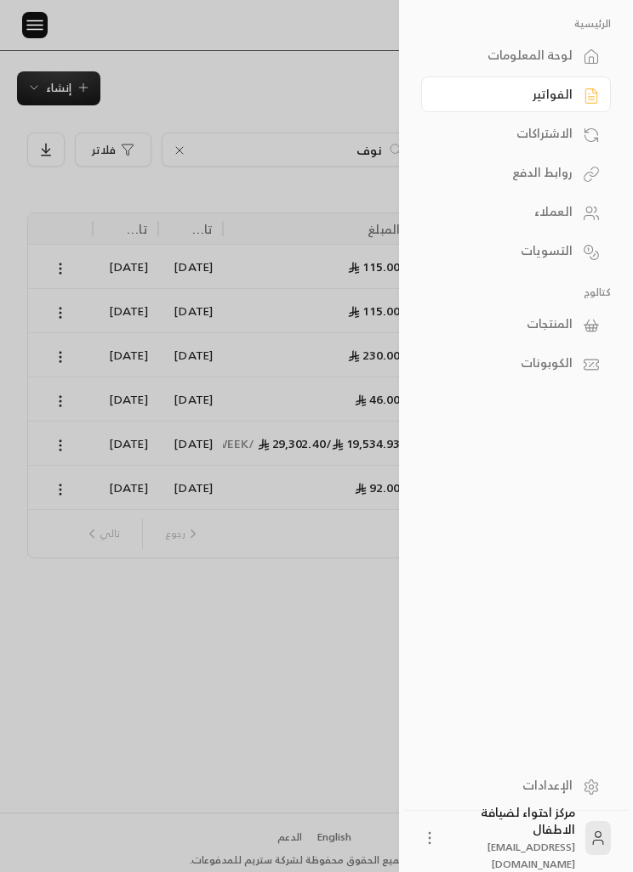
click at [556, 209] on div "العملاء" at bounding box center [507, 211] width 130 height 17
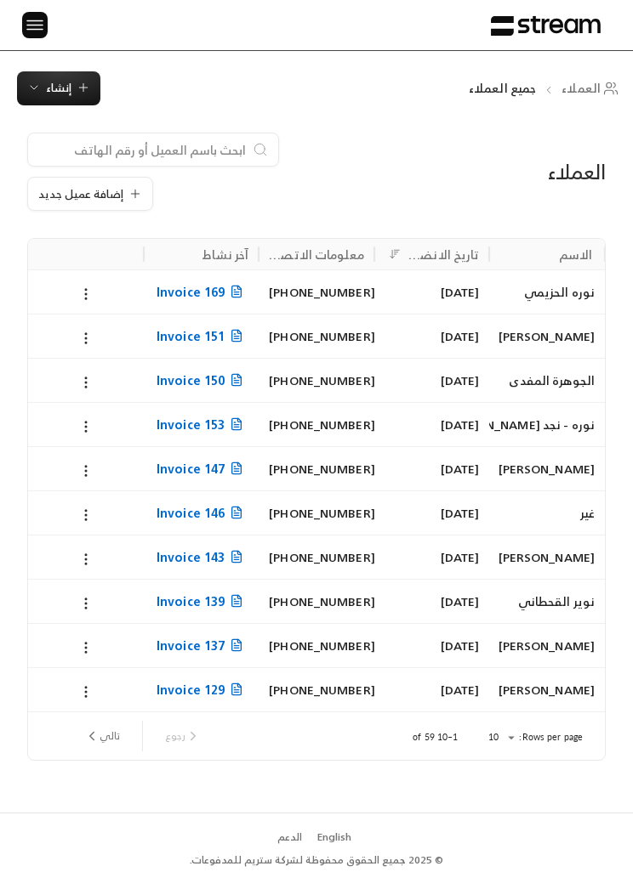
click at [185, 154] on input at bounding box center [141, 149] width 207 height 19
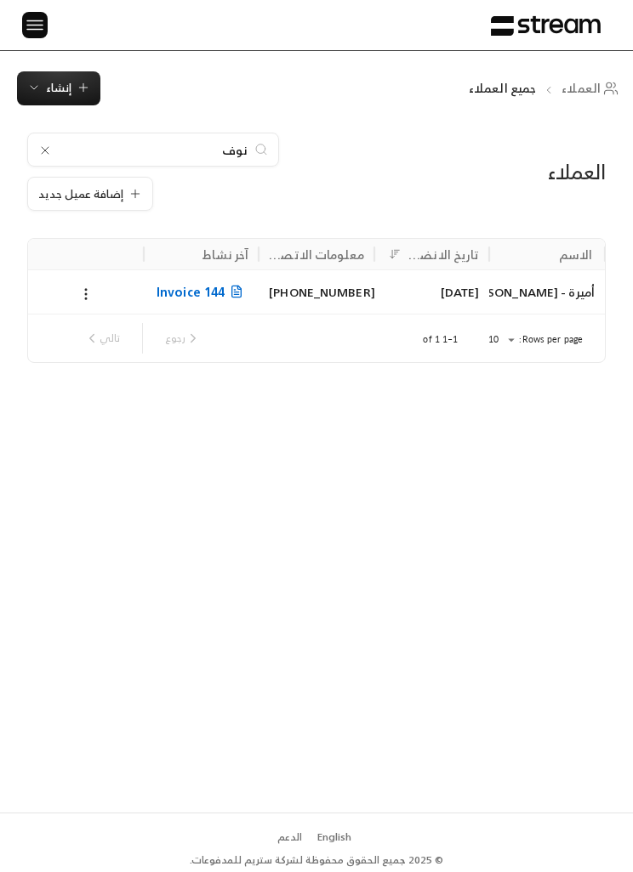
type input "نوف"
click at [90, 297] on icon at bounding box center [85, 294] width 15 height 15
click at [105, 342] on li "تعديل" at bounding box center [105, 336] width 44 height 29
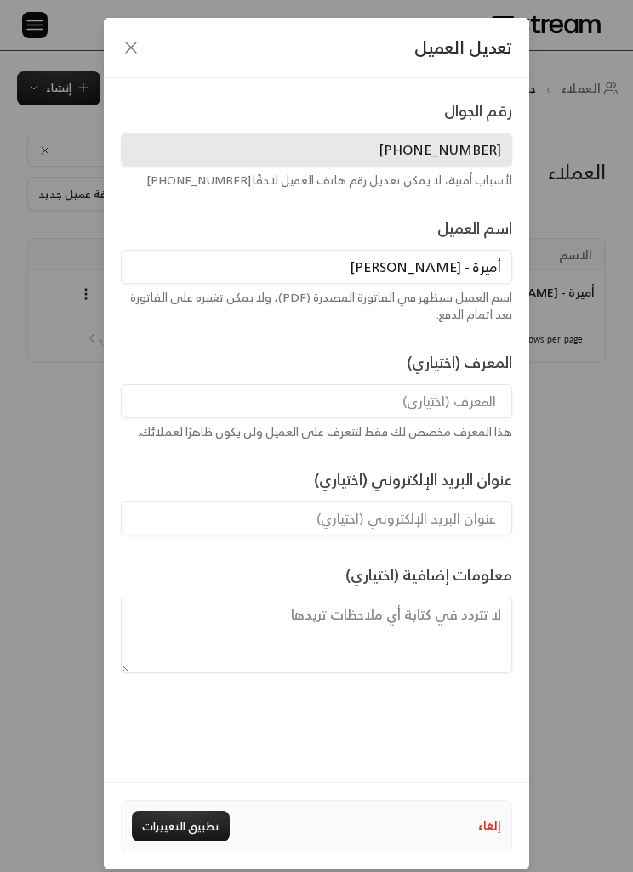
click at [434, 259] on input "أميرة - [PERSON_NAME]" at bounding box center [316, 267] width 391 height 34
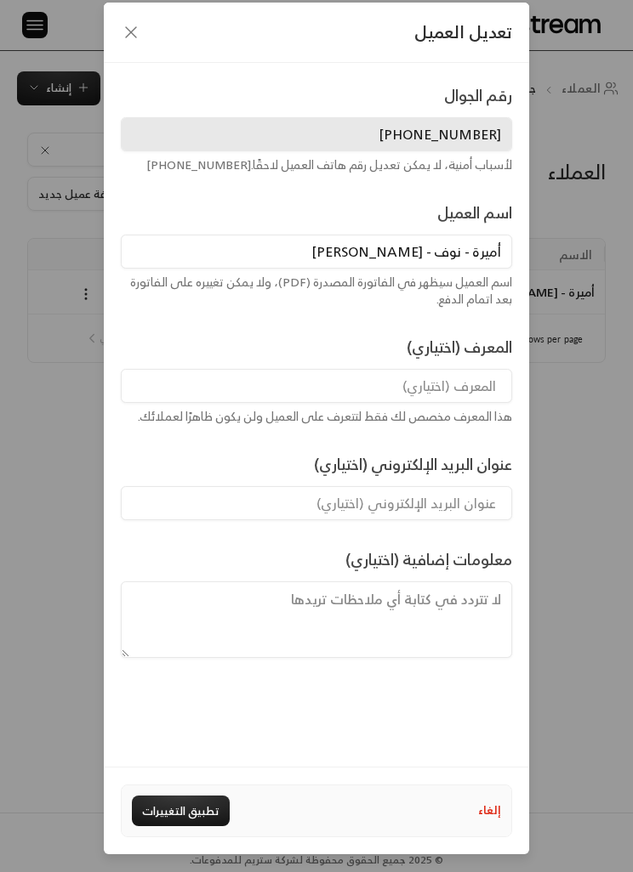
scroll to position [71, 0]
click at [156, 335] on div "المعرف (اختياري) هذا المعرف مخصص لك فقط لتتعرف على العميل ولن يكون ظاهرًا لعملا…" at bounding box center [316, 380] width 406 height 90
click at [167, 807] on button "تطبيق التغييرات" at bounding box center [181, 811] width 98 height 31
type input "أميرة - [PERSON_NAME]"
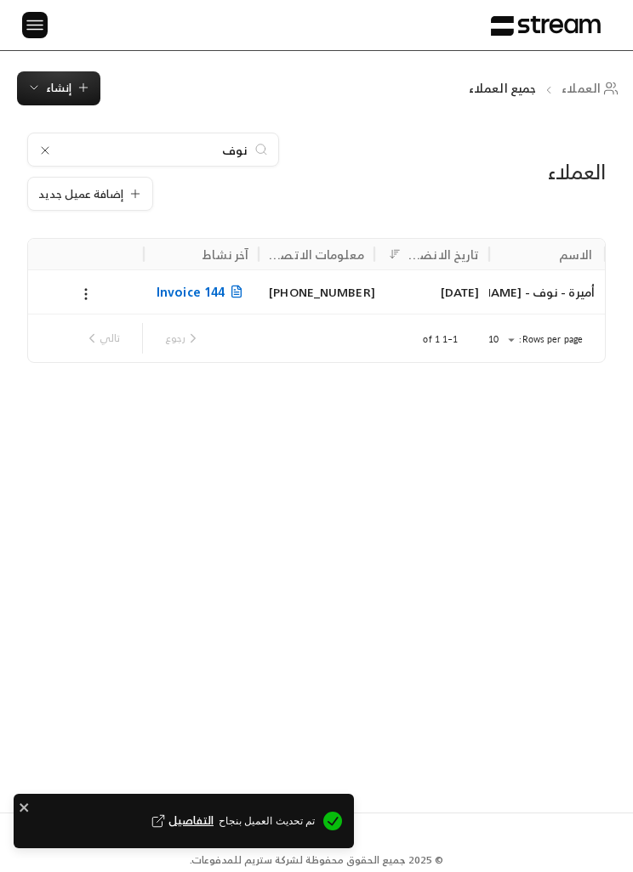
click at [54, 83] on span "إنشاء" at bounding box center [59, 88] width 26 height 20
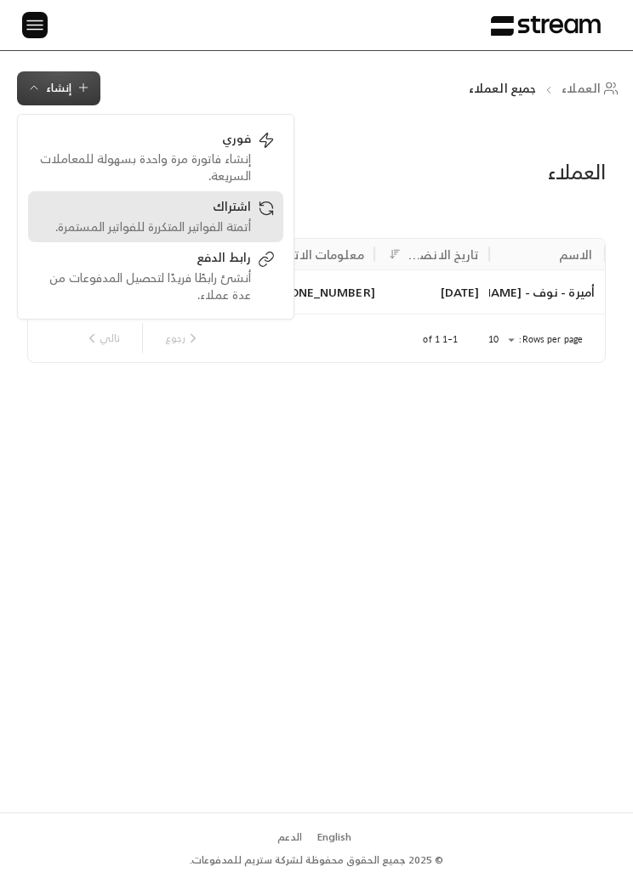
click at [169, 220] on div "أتمتة الفواتير المتكررة للفواتير المستمرة." at bounding box center [144, 227] width 214 height 17
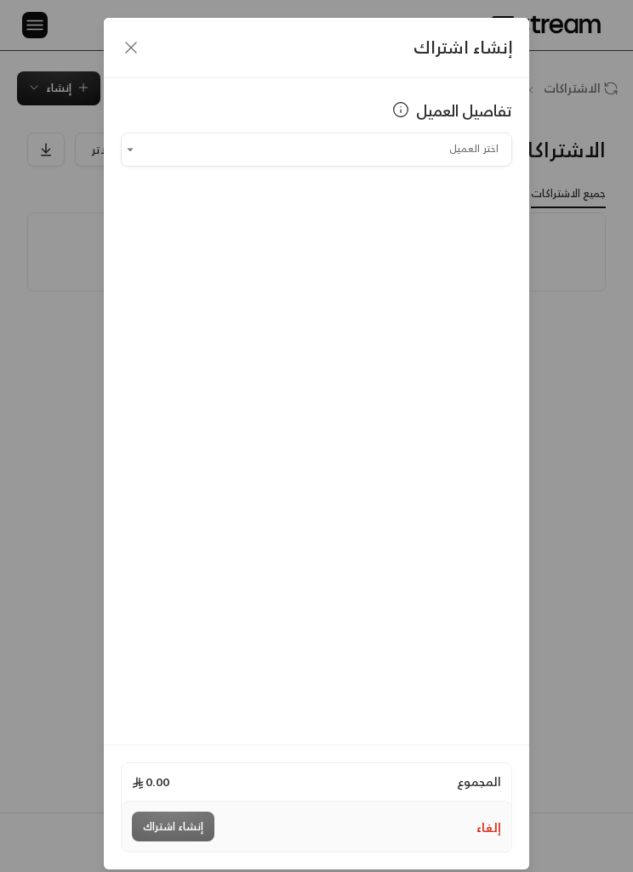
click at [196, 137] on input "اختر العميل" at bounding box center [316, 149] width 391 height 28
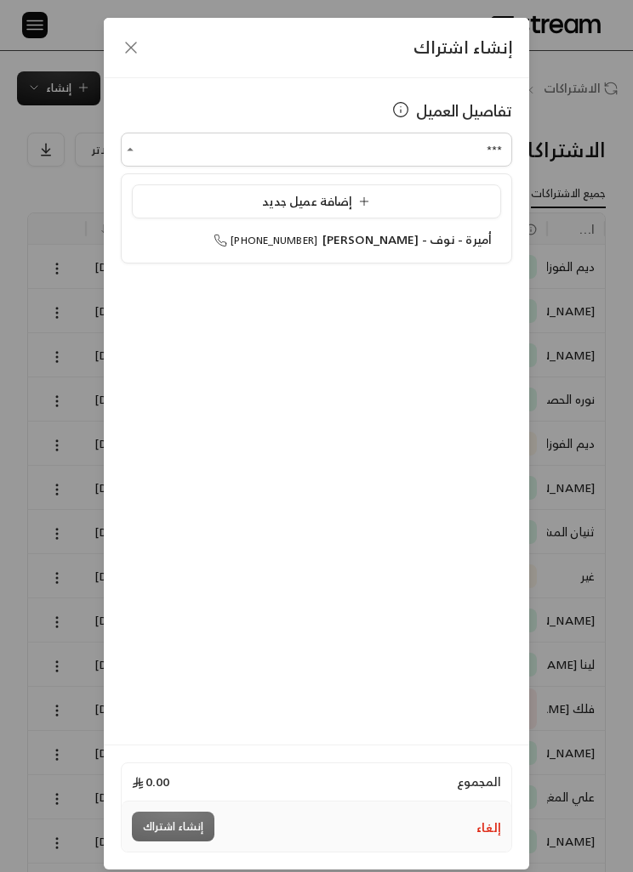
click at [196, 230] on li "أميرة - نوف - [PERSON_NAME] [PHONE_NUMBER]" at bounding box center [316, 240] width 369 height 32
type input "**********"
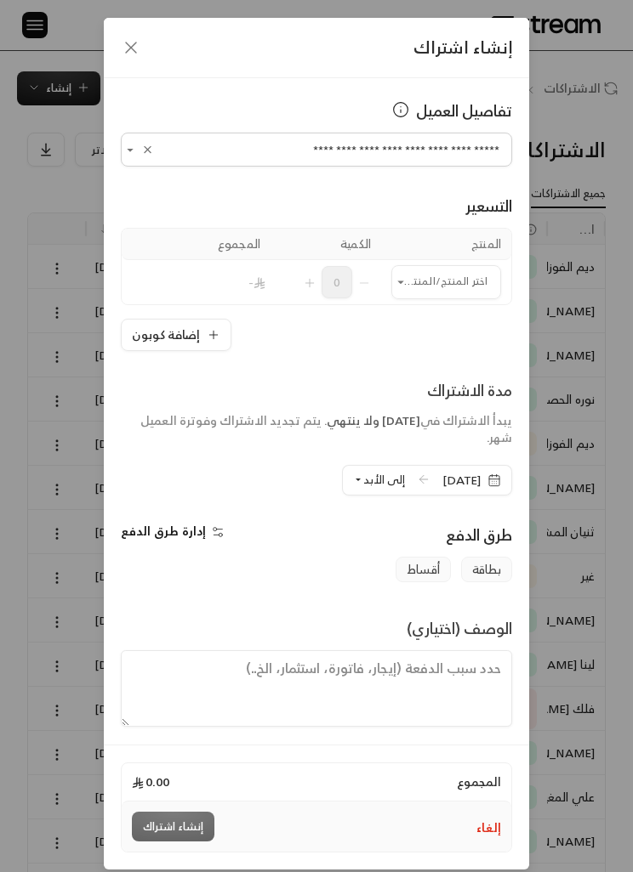
click at [408, 277] on button "Open" at bounding box center [400, 282] width 19 height 19
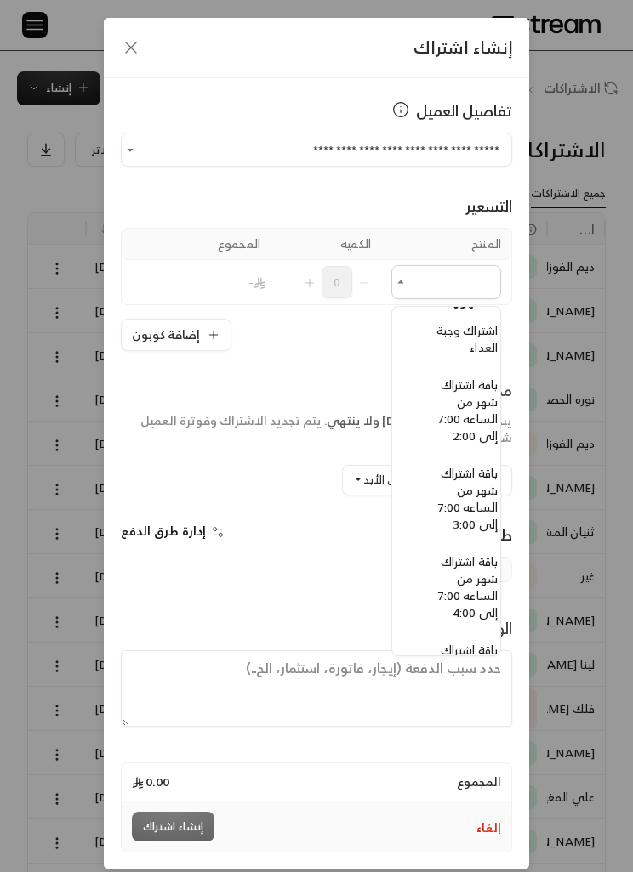
scroll to position [1321, -18]
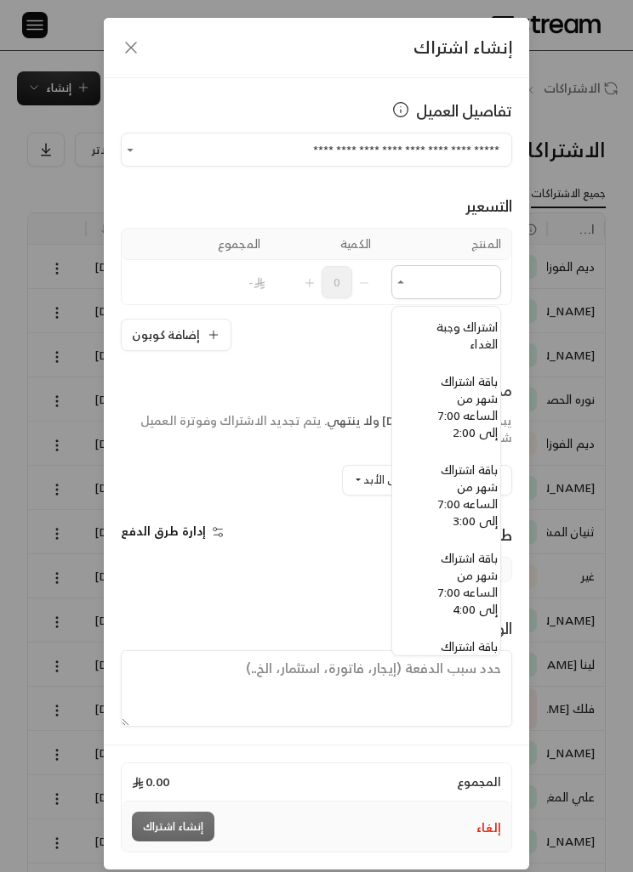
click at [478, 502] on span "باقة اشتراك شهر من الساعه 7:00 إلى 3:00" at bounding box center [468, 495] width 60 height 72
type input "**********"
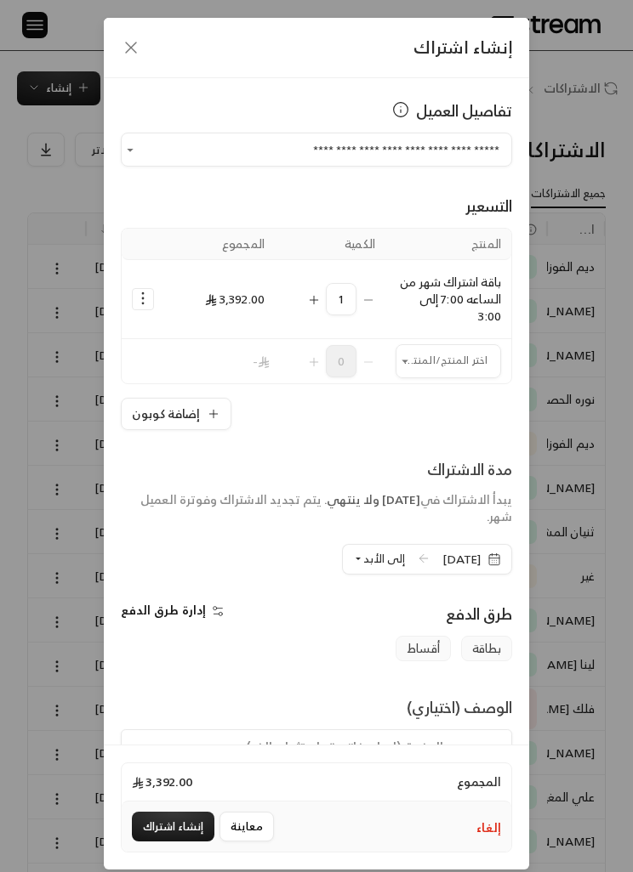
click at [478, 356] on input "اختر العميل" at bounding box center [447, 361] width 105 height 28
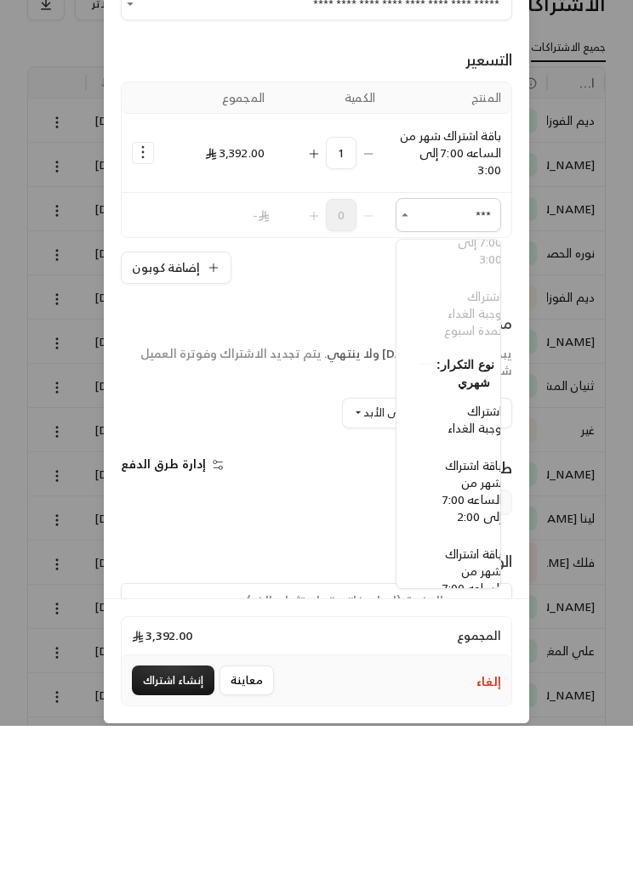
scroll to position [565, -21]
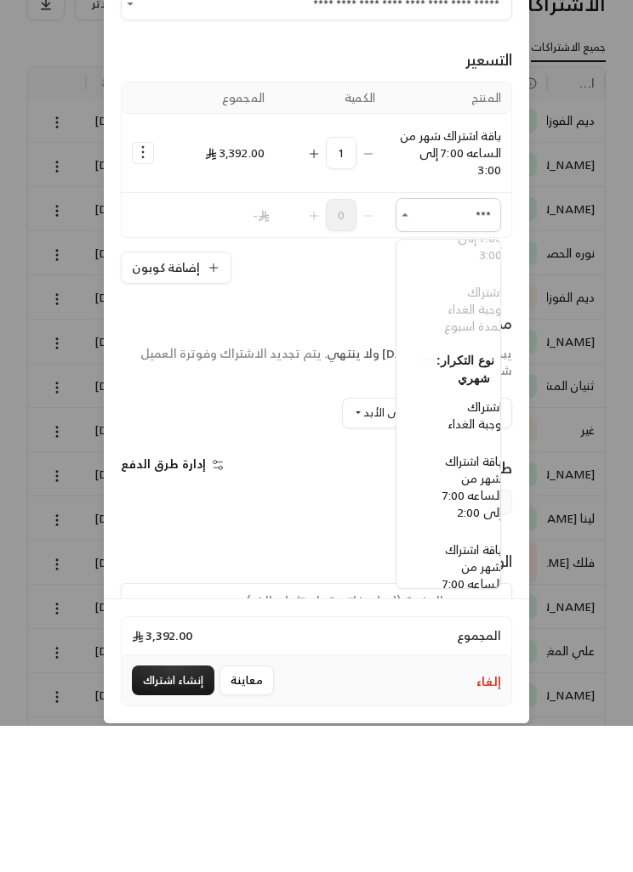
click at [476, 542] on span "اشتراك وجبة الغداء" at bounding box center [474, 561] width 54 height 38
type input "***"
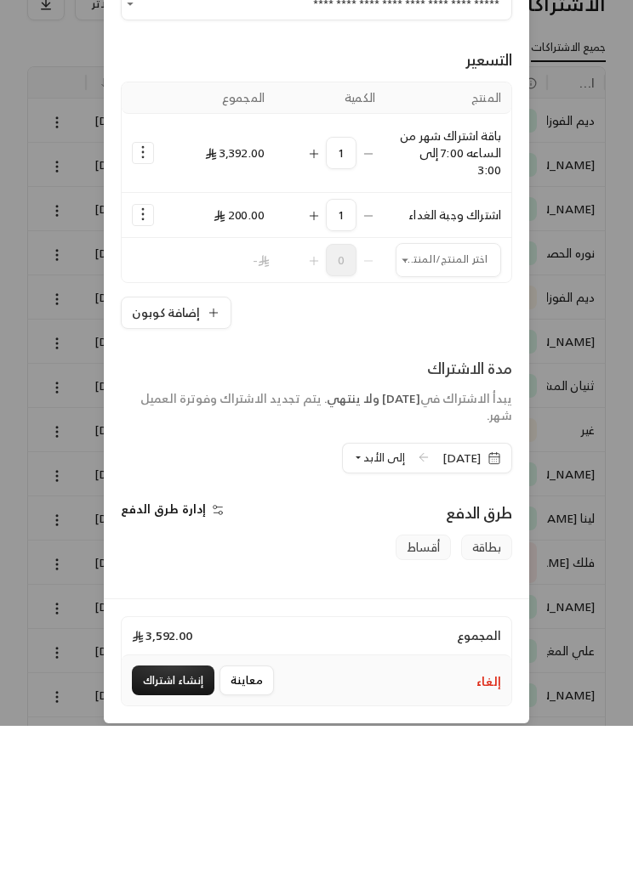
scroll to position [146, 0]
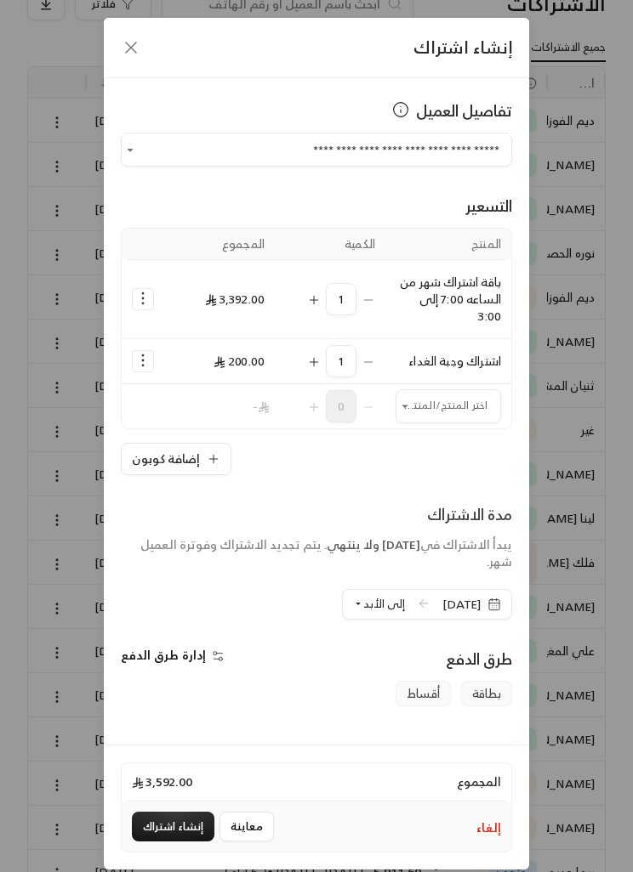
click at [146, 294] on icon "Selected Products" at bounding box center [142, 298] width 17 height 17
click at [168, 338] on link "إضافة كوبون" at bounding box center [196, 341] width 105 height 28
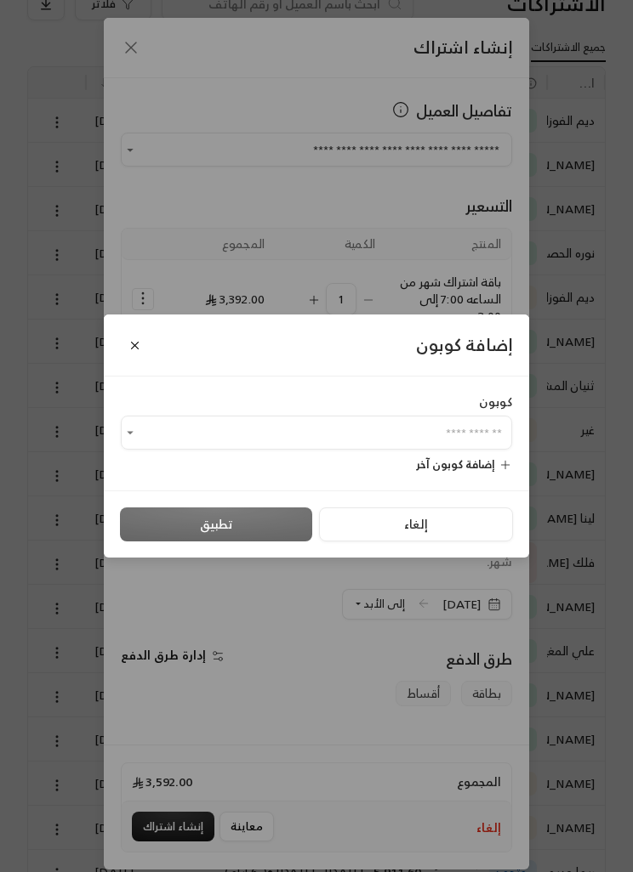
click at [470, 447] on input "اختر العميل" at bounding box center [316, 433] width 391 height 28
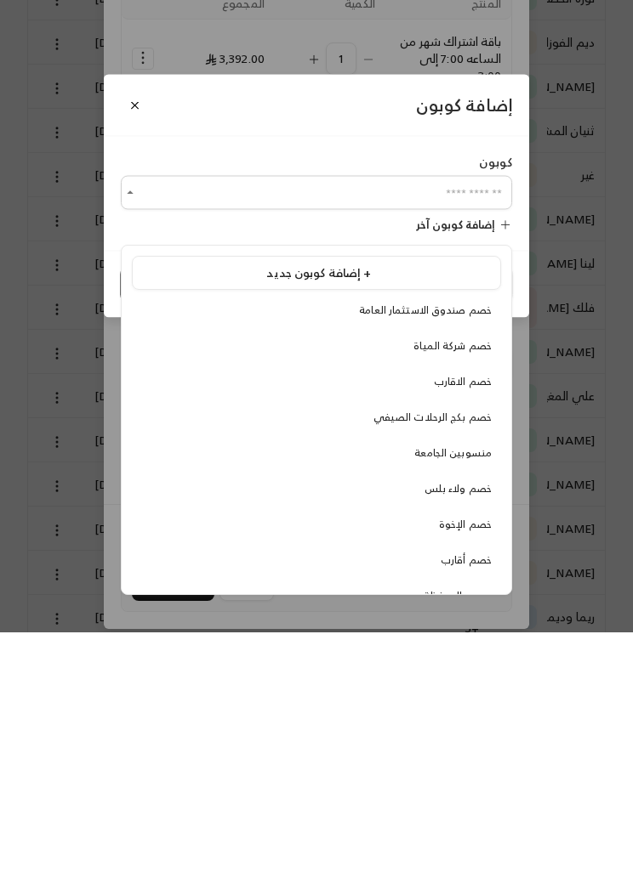
scroll to position [0, 0]
click at [486, 750] on li "خصم الإخوة" at bounding box center [316, 765] width 369 height 31
type input "**********"
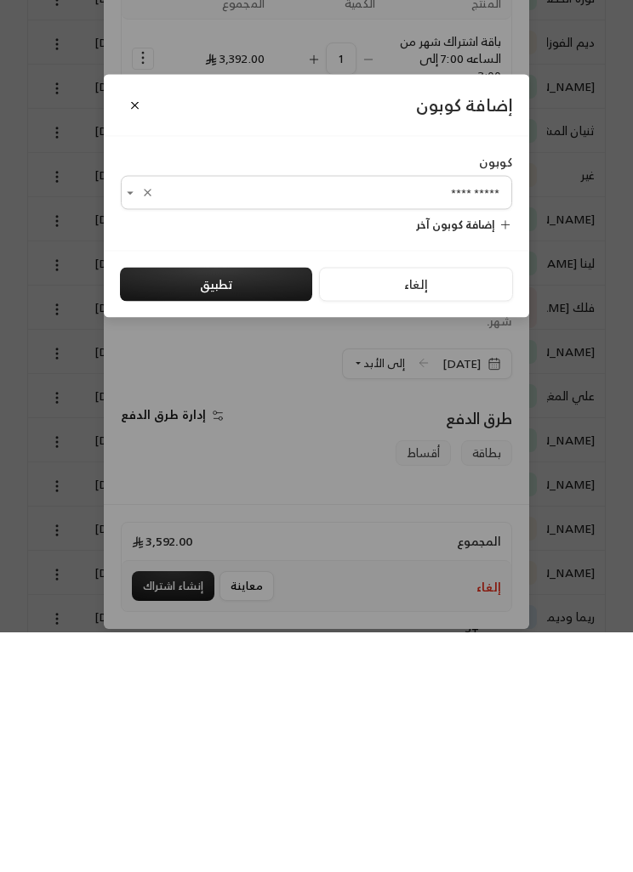
click at [260, 508] on button "تطبيق" at bounding box center [216, 525] width 192 height 34
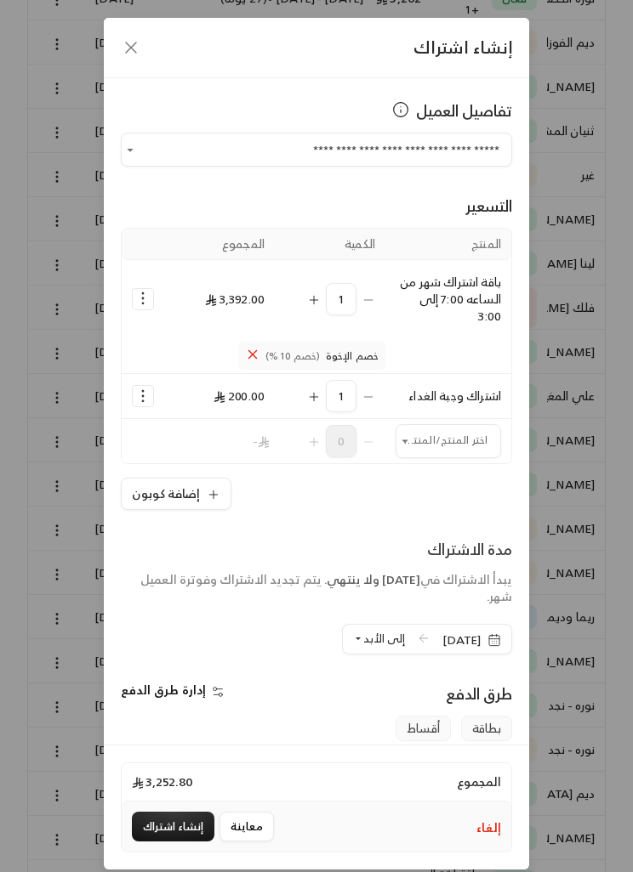
scroll to position [23, 0]
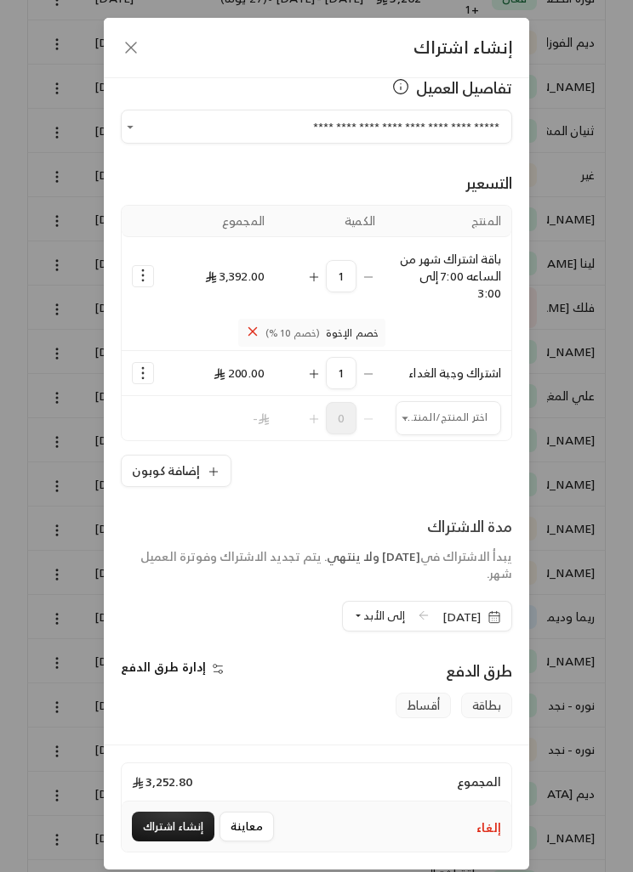
click at [363, 608] on span "إلى الأبد" at bounding box center [384, 616] width 42 height 20
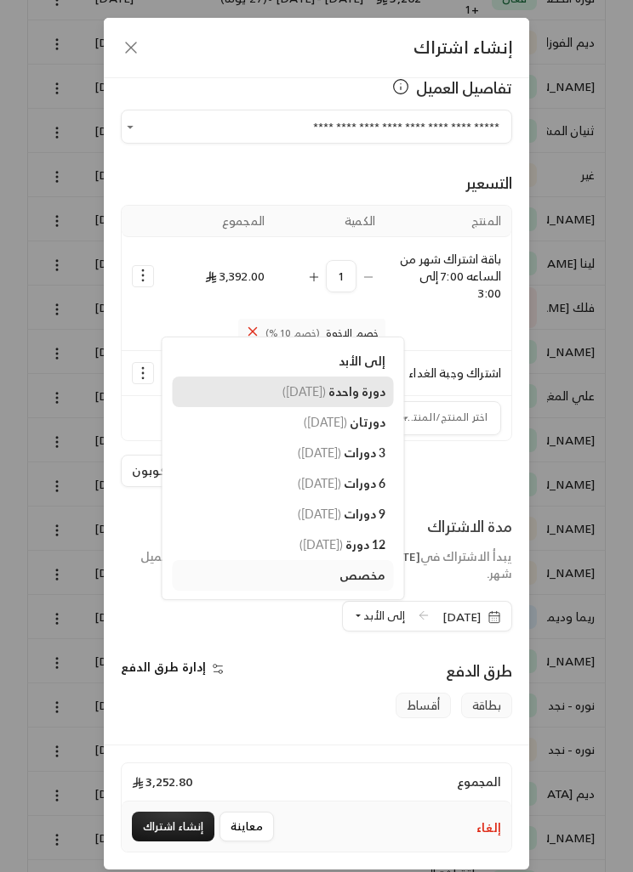
click at [340, 391] on span "دورة واحدة" at bounding box center [356, 391] width 57 height 14
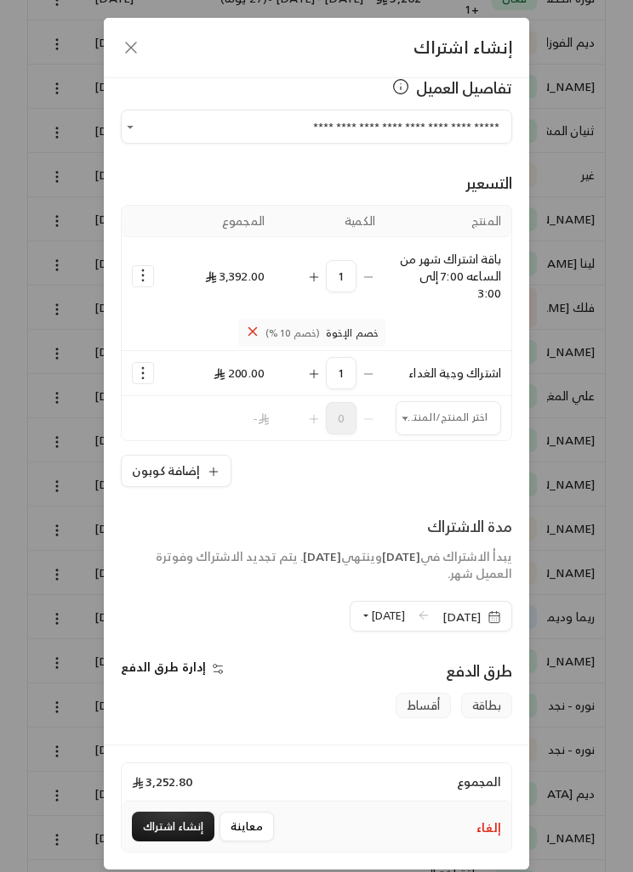
click at [463, 791] on span "المجموع" at bounding box center [479, 782] width 44 height 17
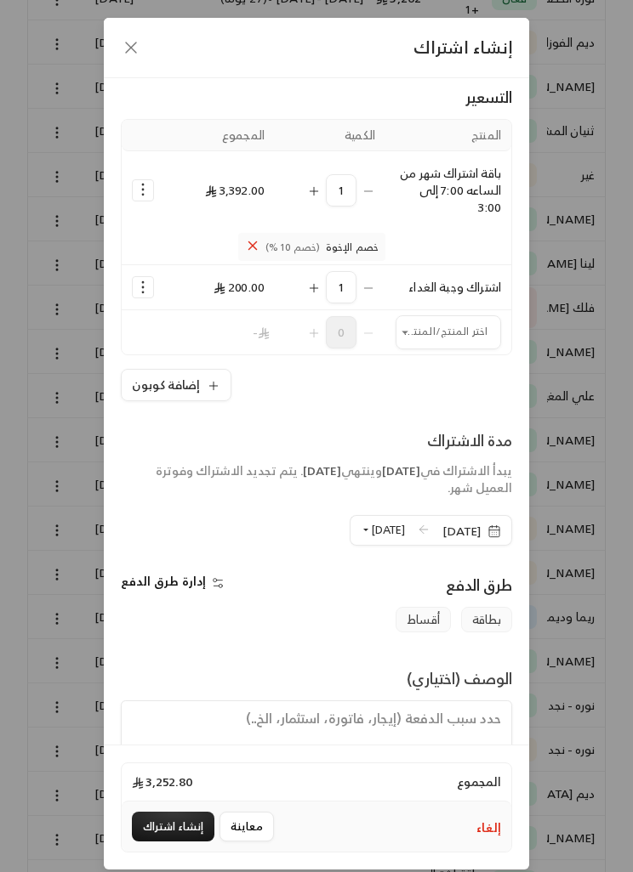
scroll to position [106, 0]
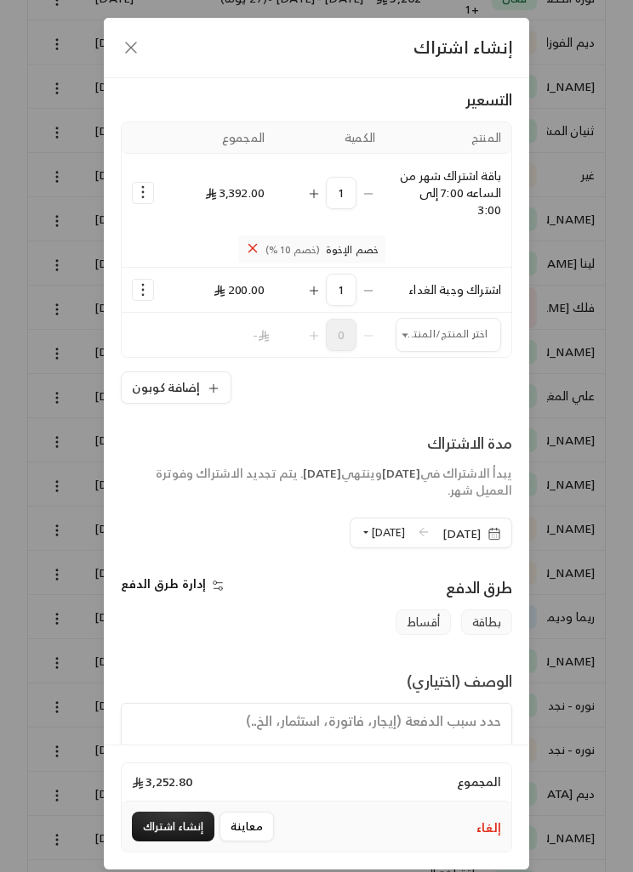
click at [444, 737] on textarea at bounding box center [316, 741] width 391 height 77
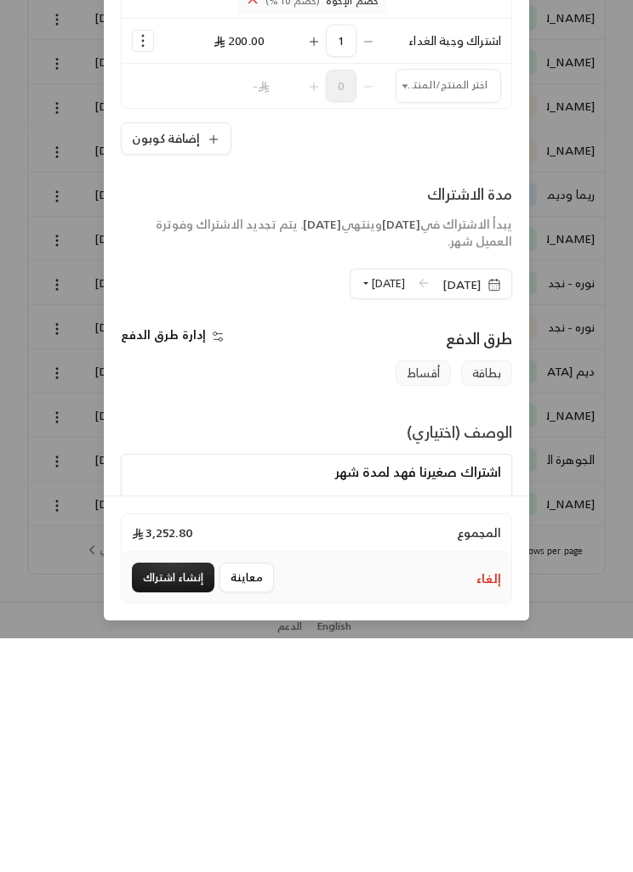
scroll to position [70, 0]
type textarea "اشتراك صغيرنا فهد لمدة شهر"
click at [158, 797] on button "إنشاء اشتراك" at bounding box center [173, 812] width 82 height 30
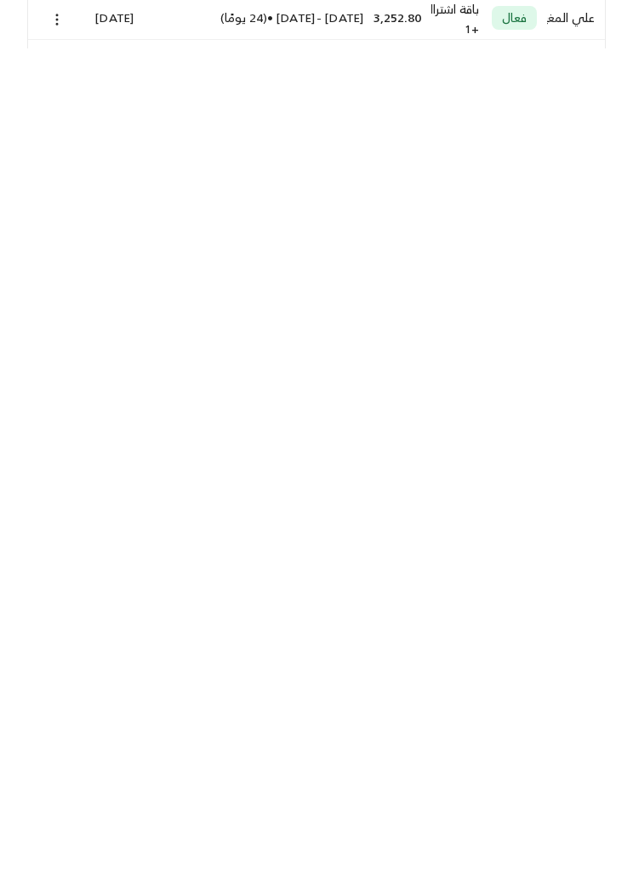
scroll to position [590, 0]
